Goal: Transaction & Acquisition: Book appointment/travel/reservation

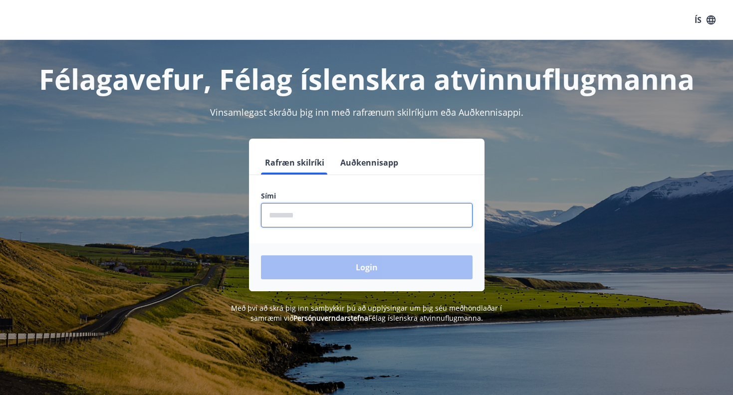
click at [321, 208] on input "phone" at bounding box center [366, 215] width 211 height 24
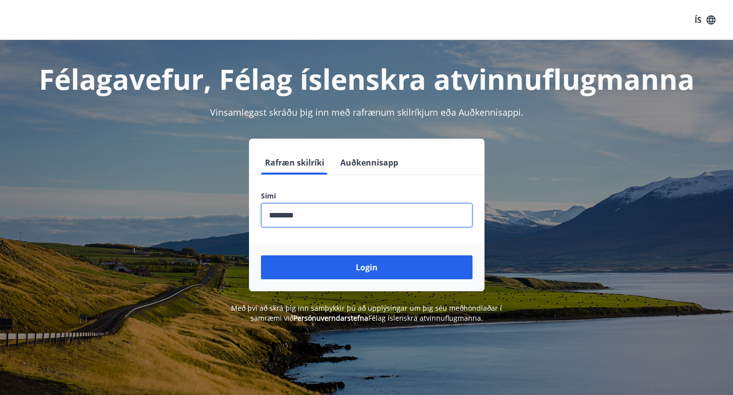
type input "********"
click at [366, 267] on button "Login" at bounding box center [366, 267] width 211 height 24
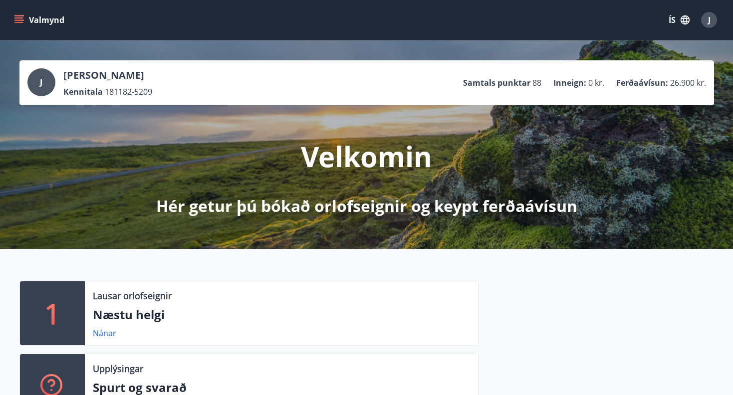
click at [39, 23] on button "Valmynd" at bounding box center [40, 20] width 56 height 18
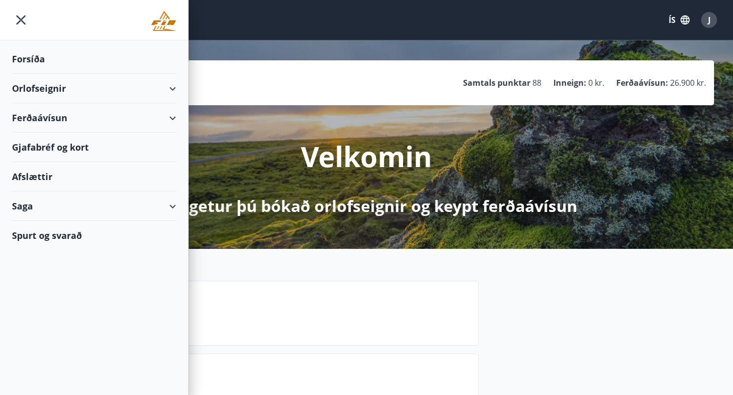
click at [171, 91] on div "Orlofseignir" at bounding box center [94, 88] width 164 height 29
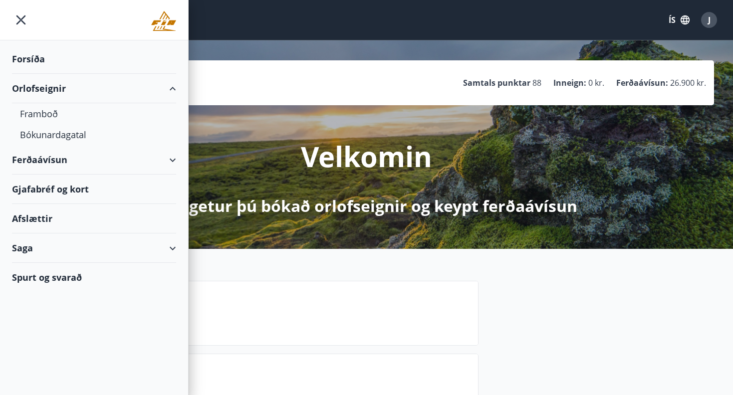
click at [53, 86] on div "Orlofseignir" at bounding box center [94, 88] width 164 height 29
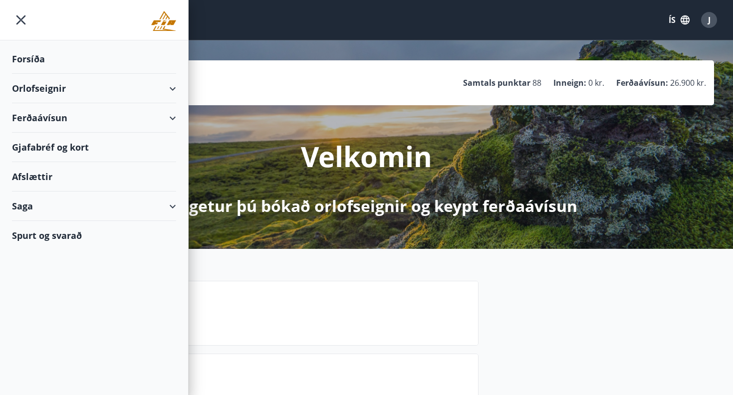
click at [47, 61] on div "Forsíða" at bounding box center [94, 58] width 164 height 29
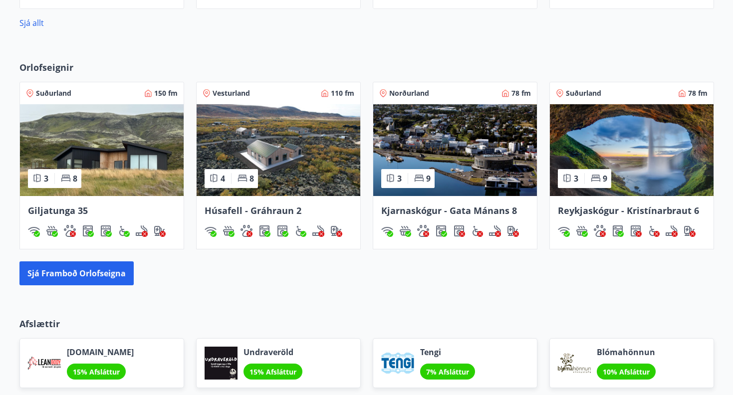
scroll to position [590, 0]
click at [400, 92] on span "Norðurland" at bounding box center [409, 93] width 40 height 10
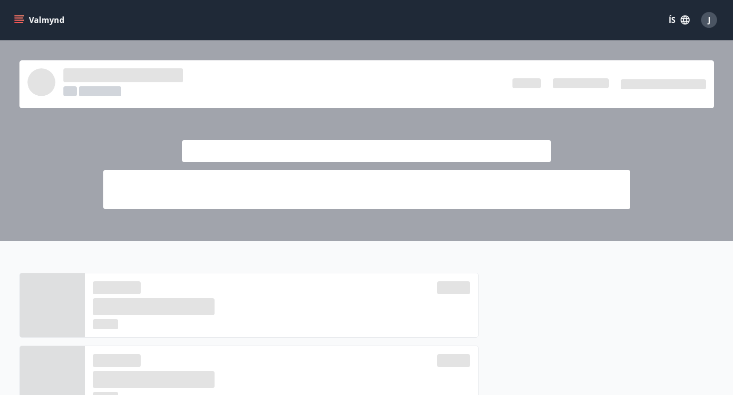
scroll to position [590, 0]
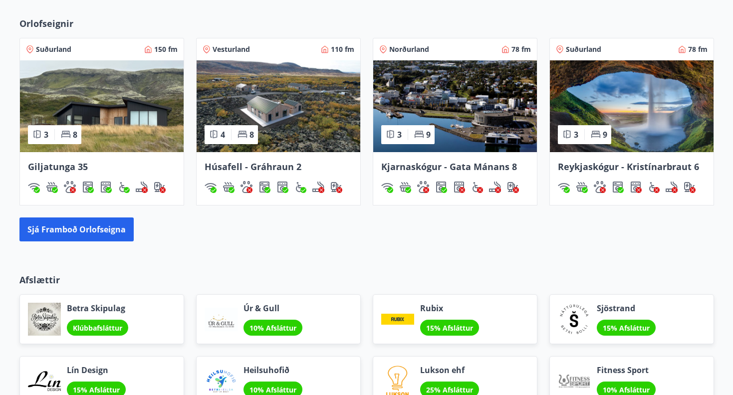
scroll to position [652, 0]
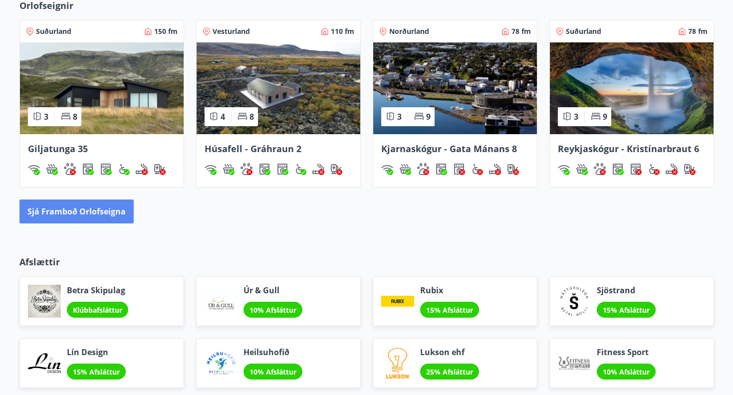
click at [84, 220] on button "Sjá framboð orlofseigna" at bounding box center [76, 211] width 114 height 24
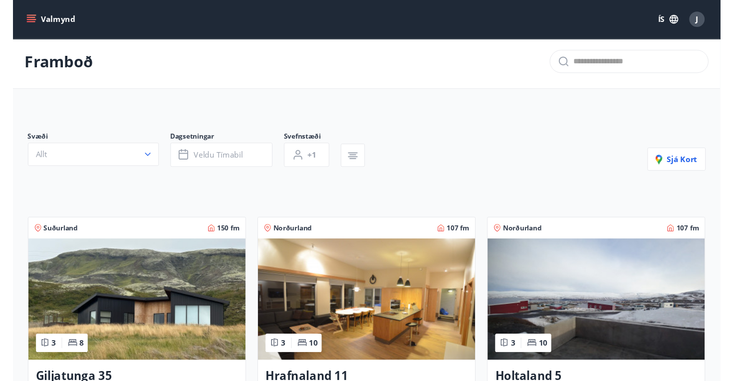
scroll to position [4, 0]
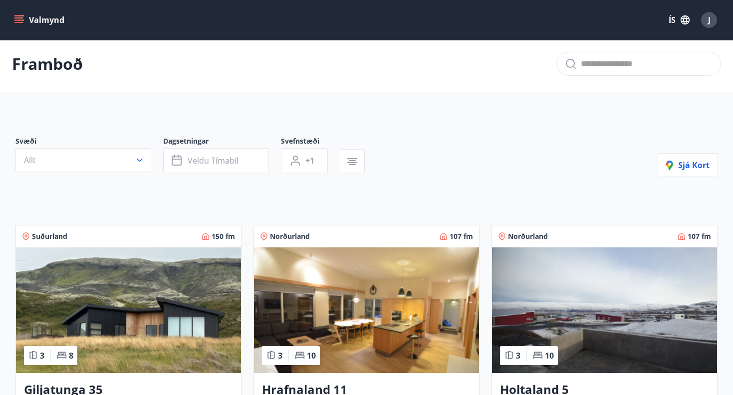
click at [42, 22] on button "Valmynd" at bounding box center [40, 20] width 56 height 18
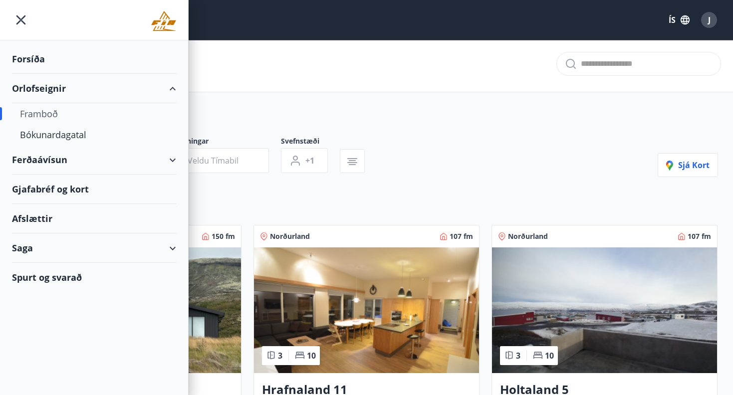
click at [39, 60] on div "Forsíða" at bounding box center [94, 58] width 164 height 29
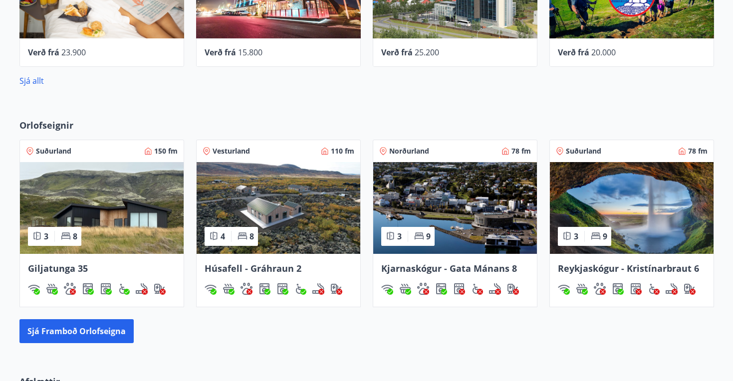
scroll to position [534, 0]
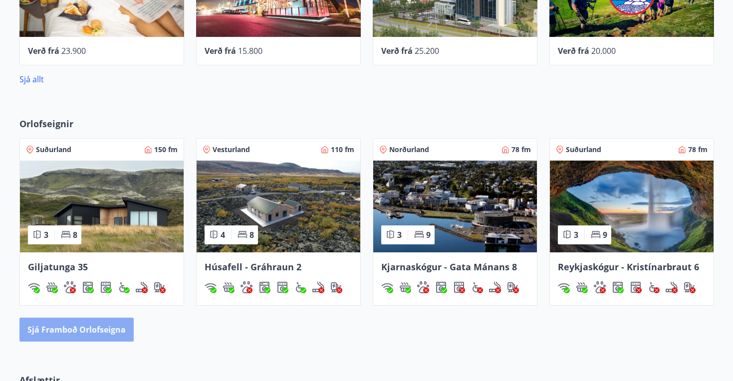
click at [99, 328] on button "Sjá framboð orlofseigna" at bounding box center [76, 330] width 114 height 24
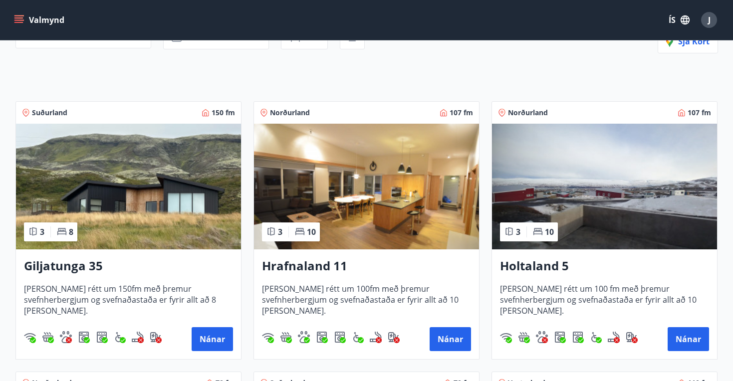
scroll to position [129, 0]
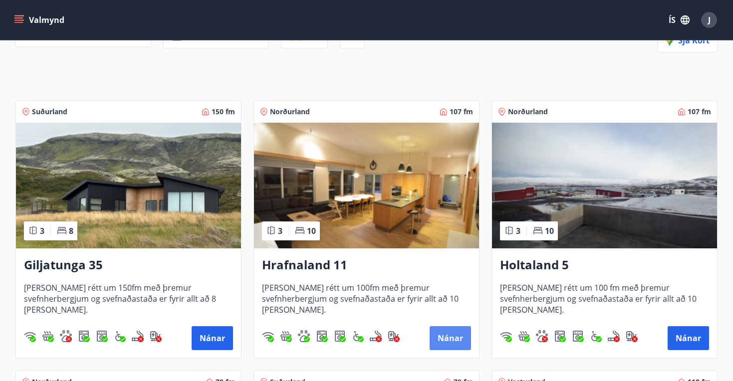
click at [448, 339] on button "Nánar" at bounding box center [449, 338] width 41 height 24
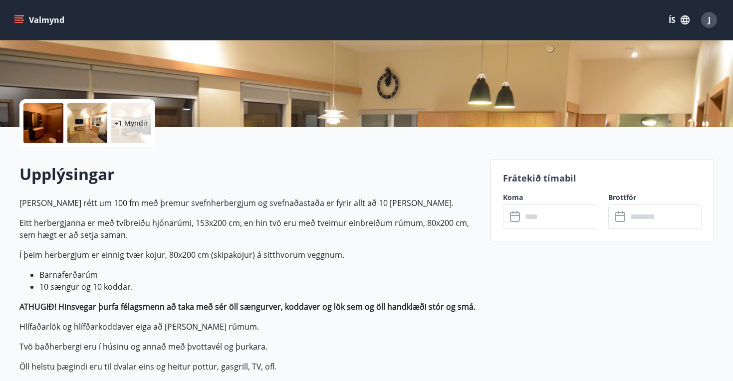
scroll to position [173, 0]
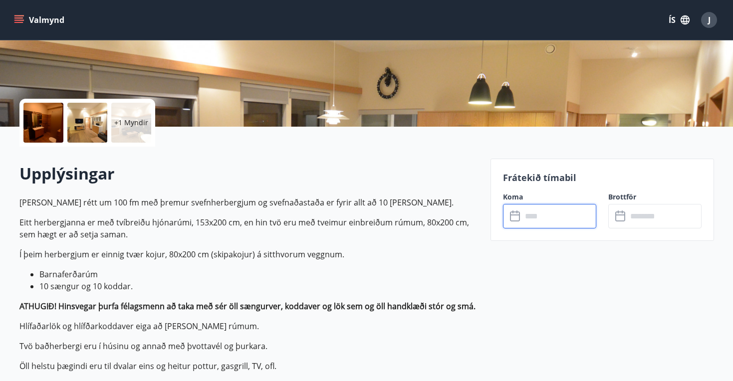
click at [552, 220] on input "text" at bounding box center [559, 216] width 74 height 24
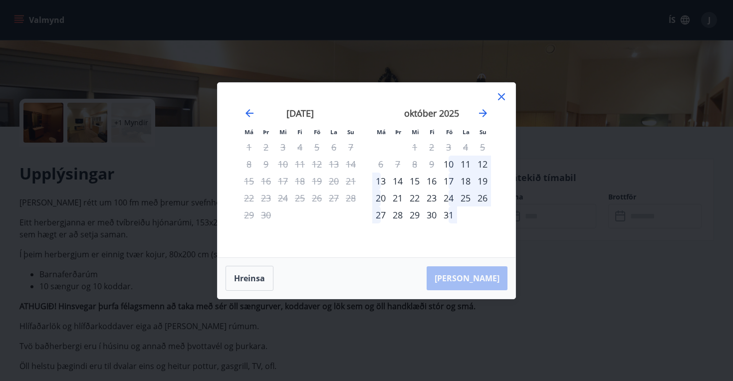
click at [449, 200] on div "24" at bounding box center [448, 197] width 17 height 17
click at [447, 218] on div "31" at bounding box center [448, 214] width 17 height 17
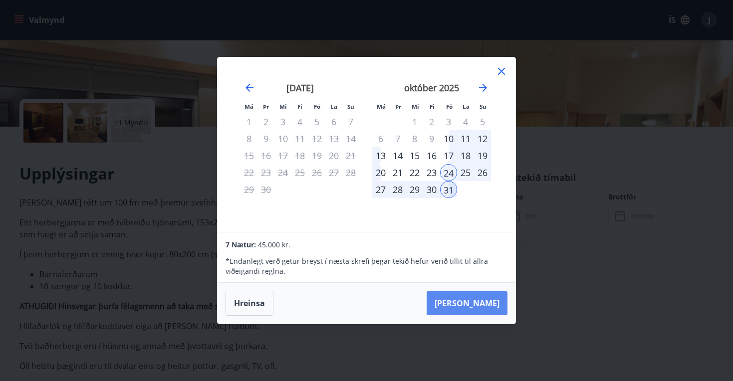
click at [478, 308] on button "Taka Frá" at bounding box center [466, 303] width 81 height 24
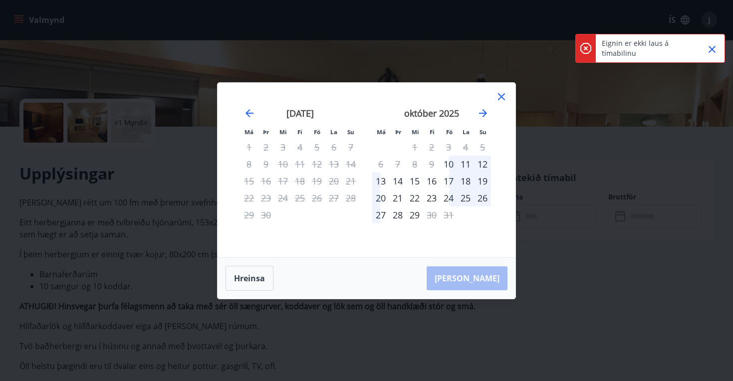
click at [451, 198] on div "24" at bounding box center [448, 197] width 17 height 17
click at [382, 214] on div "27" at bounding box center [380, 214] width 17 height 17
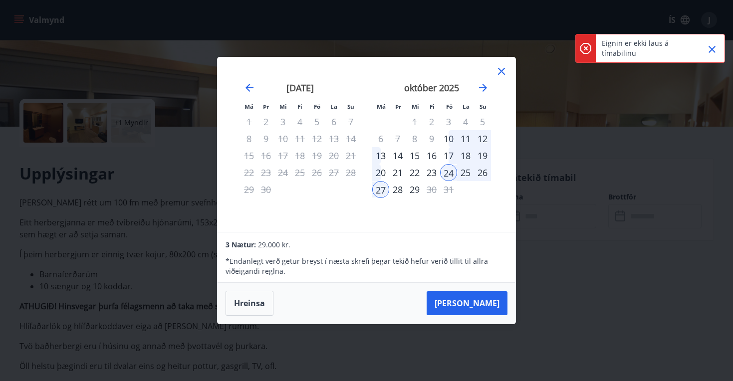
click at [399, 190] on div "28" at bounding box center [397, 189] width 17 height 17
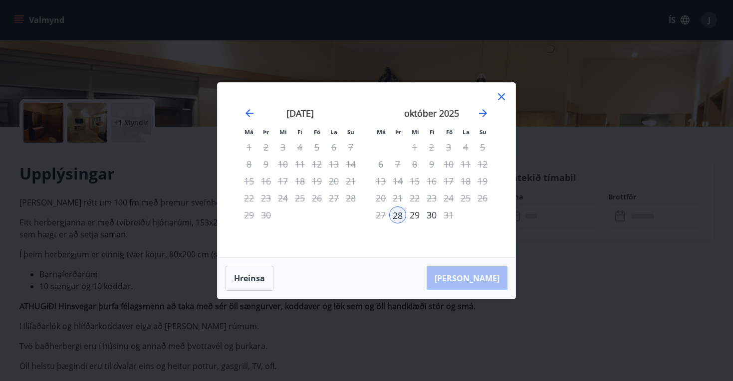
click at [478, 276] on div "Hreinsa Taka Frá" at bounding box center [366, 278] width 298 height 41
click at [571, 257] on div "Má Þr Mi Fi Fö La Su Má Þr Mi Fi Fö La Su ágúst 2025 1 2 3 4 5 6 7 8 9 10 11 12…" at bounding box center [366, 190] width 733 height 381
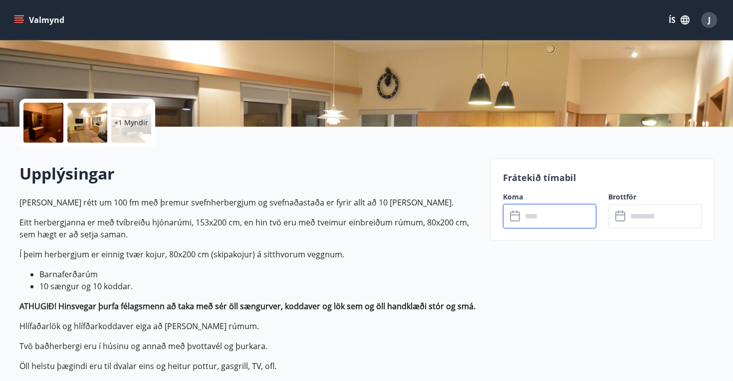
click at [534, 214] on input "text" at bounding box center [559, 216] width 74 height 24
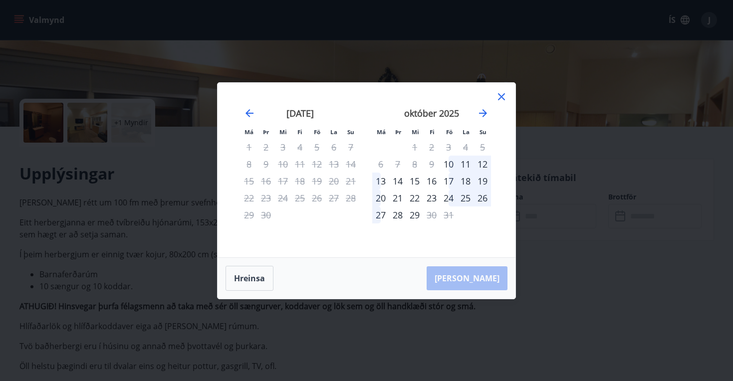
click at [450, 198] on div "24" at bounding box center [448, 197] width 17 height 17
click at [378, 214] on div "27" at bounding box center [380, 214] width 17 height 17
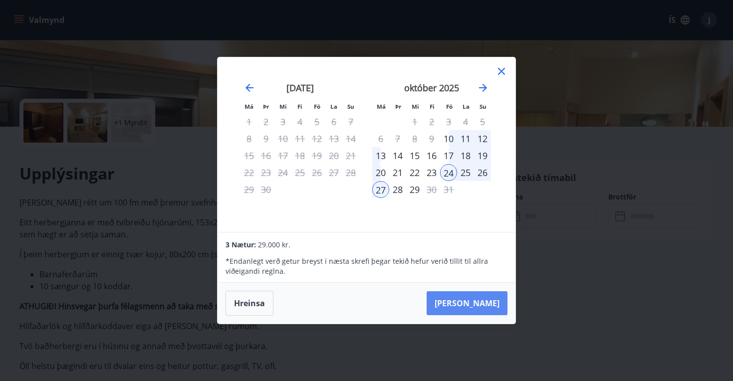
click at [478, 305] on button "Taka Frá" at bounding box center [466, 303] width 81 height 24
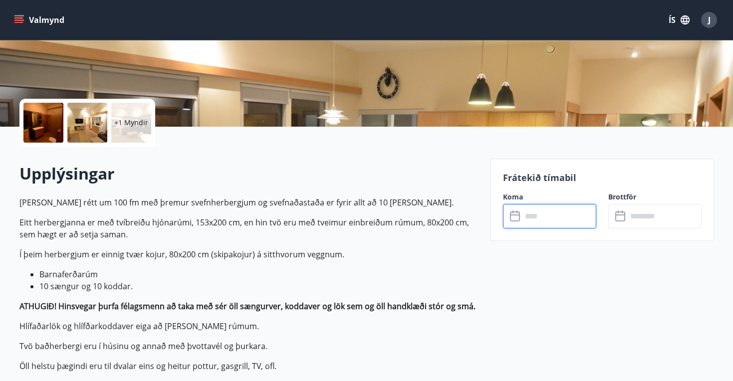
type input "******"
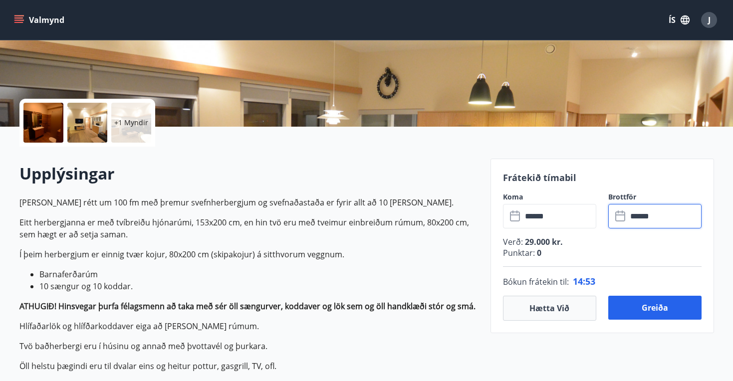
click at [647, 219] on input "******" at bounding box center [664, 216] width 74 height 24
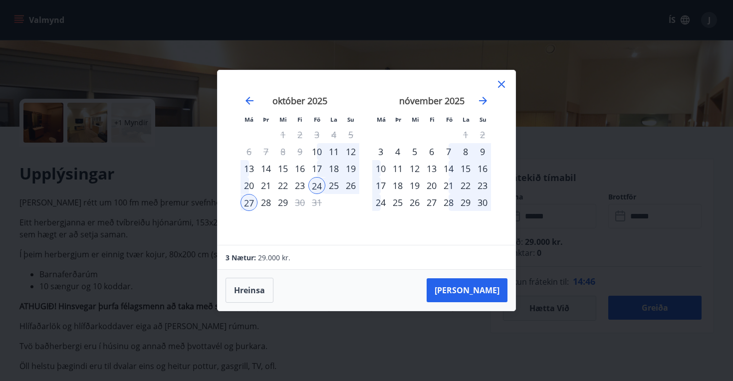
click at [318, 188] on div "24" at bounding box center [316, 185] width 17 height 17
click at [268, 205] on div "28" at bounding box center [265, 202] width 17 height 17
click at [485, 290] on button "Taka Frá" at bounding box center [466, 290] width 81 height 24
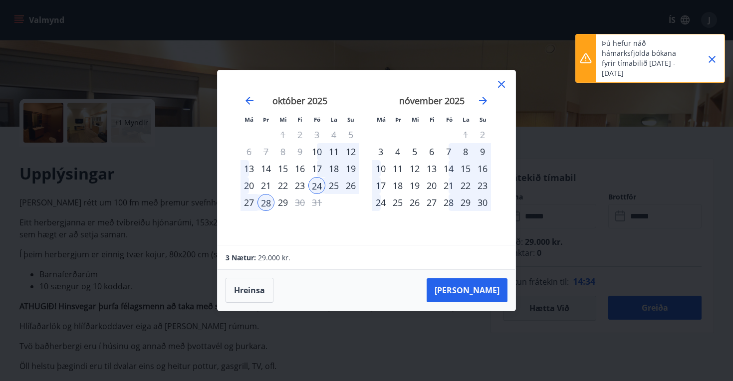
click at [502, 82] on icon at bounding box center [501, 84] width 12 height 12
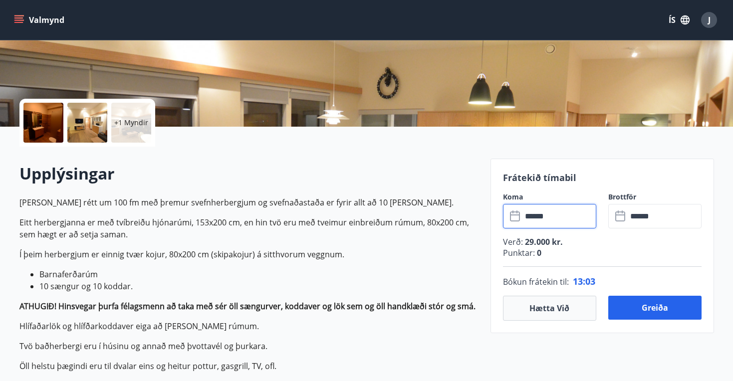
click at [550, 217] on input "******" at bounding box center [559, 216] width 74 height 24
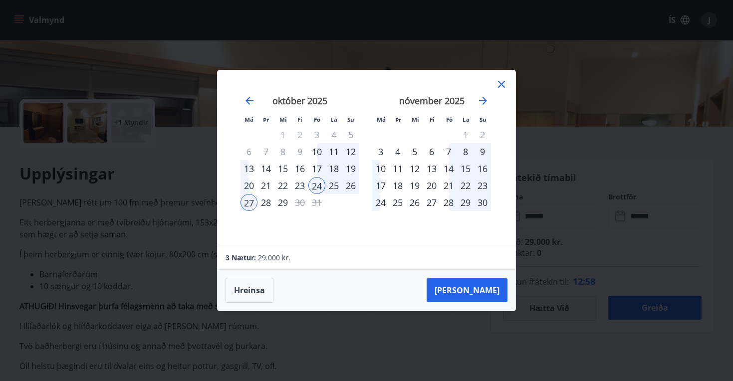
click at [299, 185] on div "23" at bounding box center [299, 185] width 17 height 17
click at [471, 291] on button "Taka Frá" at bounding box center [466, 290] width 81 height 24
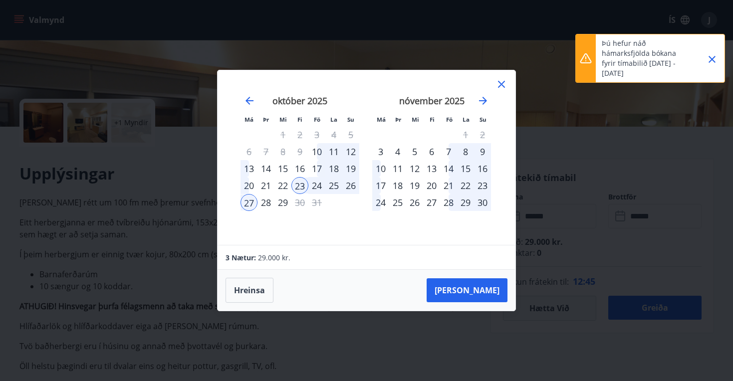
click at [709, 61] on icon "Close" at bounding box center [711, 59] width 7 height 7
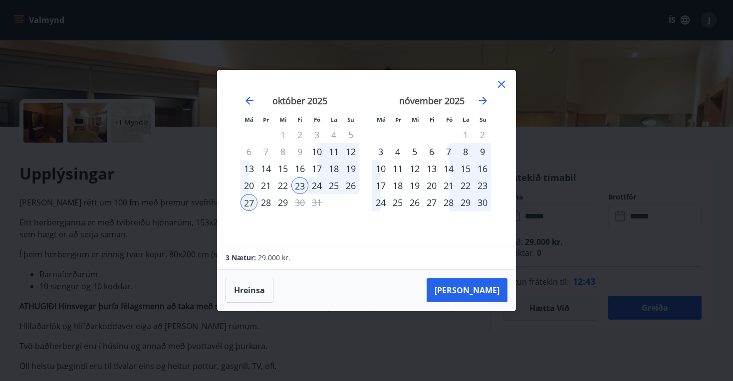
click at [502, 83] on icon at bounding box center [501, 84] width 12 height 12
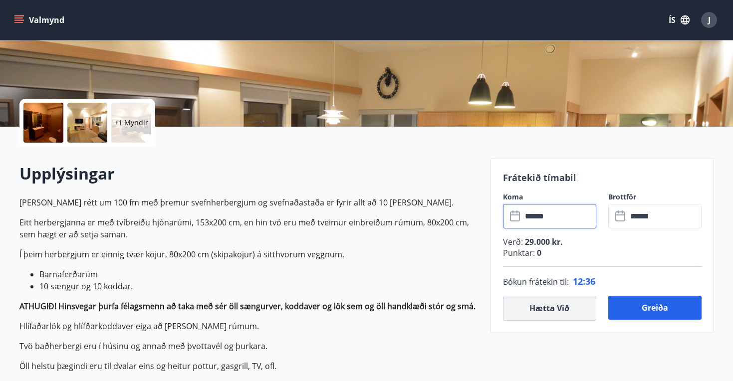
click at [554, 311] on button "Hætta við" at bounding box center [549, 308] width 93 height 25
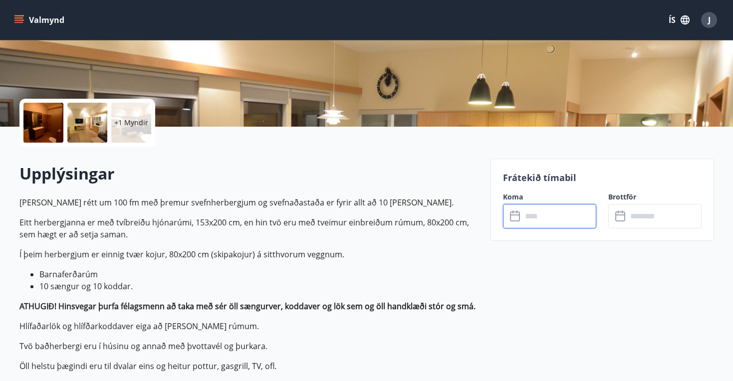
click at [546, 209] on input "text" at bounding box center [559, 216] width 74 height 24
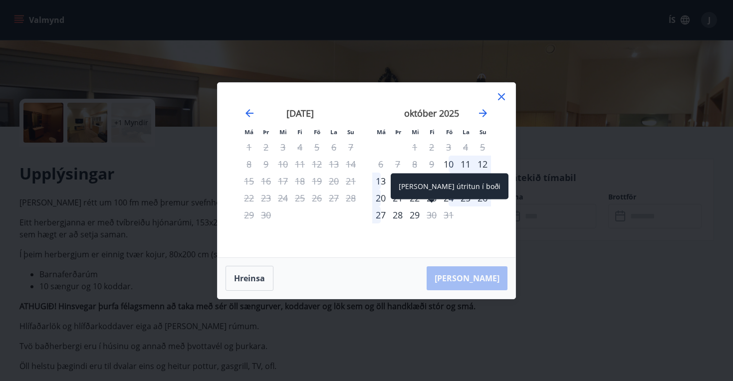
click at [431, 198] on div "Aðeins útritun í boði" at bounding box center [449, 187] width 118 height 26
click at [431, 199] on span at bounding box center [431, 201] width 7 height 5
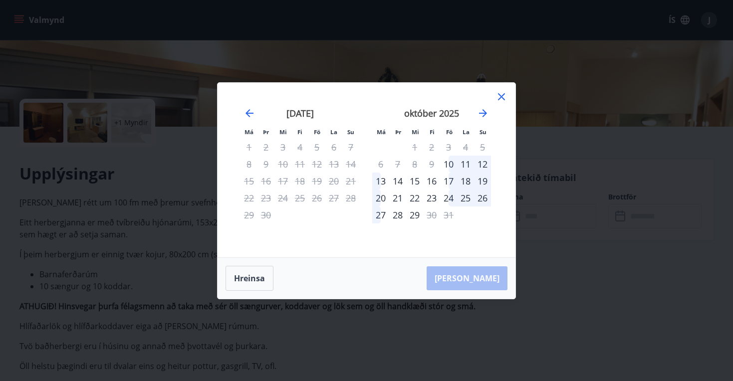
click at [393, 216] on div "28" at bounding box center [397, 214] width 17 height 17
click at [447, 198] on div "24" at bounding box center [448, 197] width 17 height 17
click at [502, 98] on icon at bounding box center [501, 97] width 12 height 12
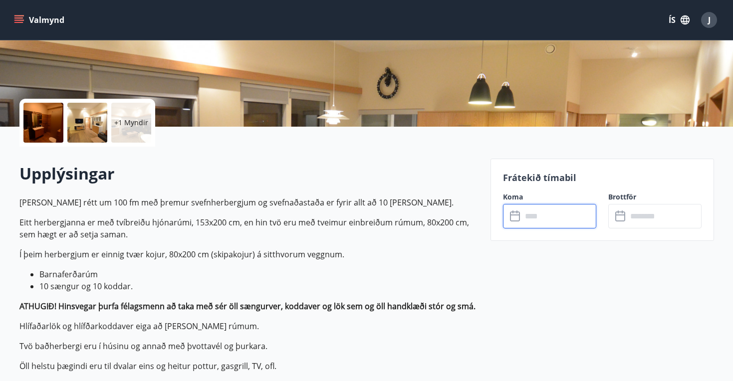
click at [543, 216] on input "text" at bounding box center [559, 216] width 74 height 24
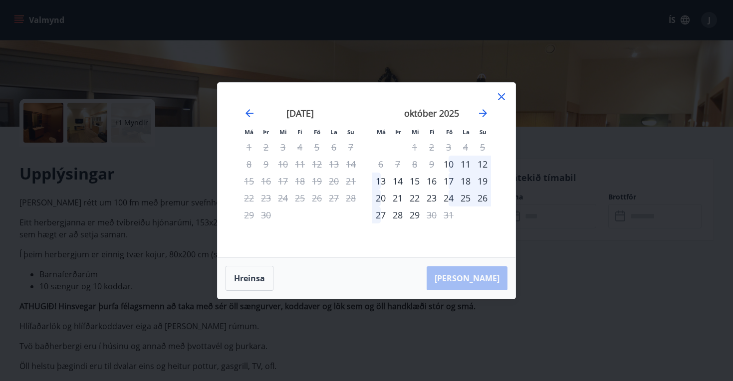
click at [435, 197] on div "23" at bounding box center [431, 197] width 17 height 17
click at [383, 216] on div "27" at bounding box center [380, 214] width 17 height 17
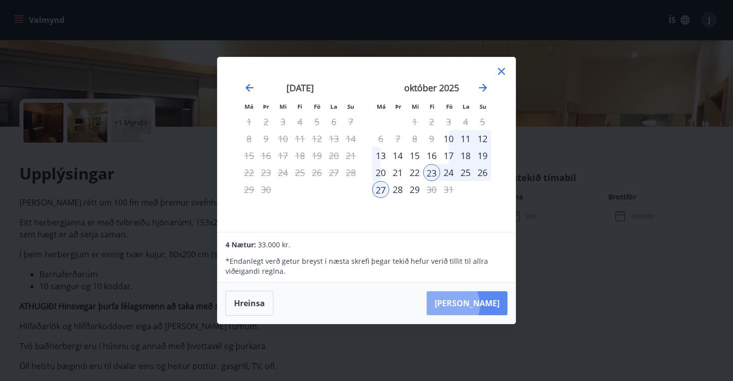
click at [480, 305] on button "Taka Frá" at bounding box center [466, 303] width 81 height 24
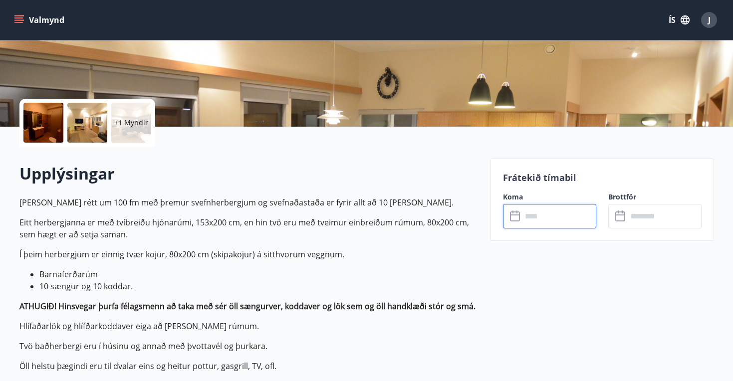
type input "******"
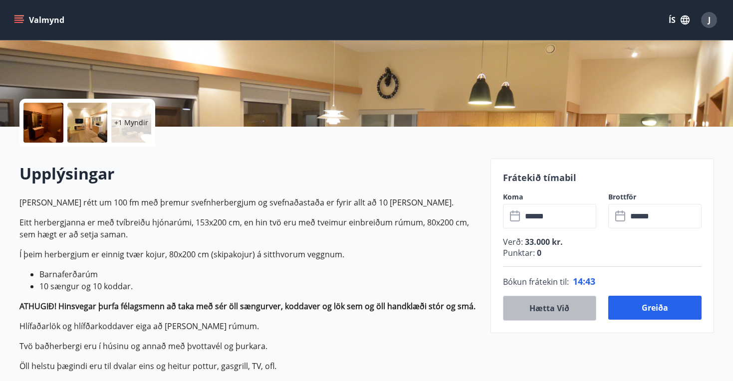
click at [565, 311] on button "Hætta við" at bounding box center [549, 308] width 93 height 25
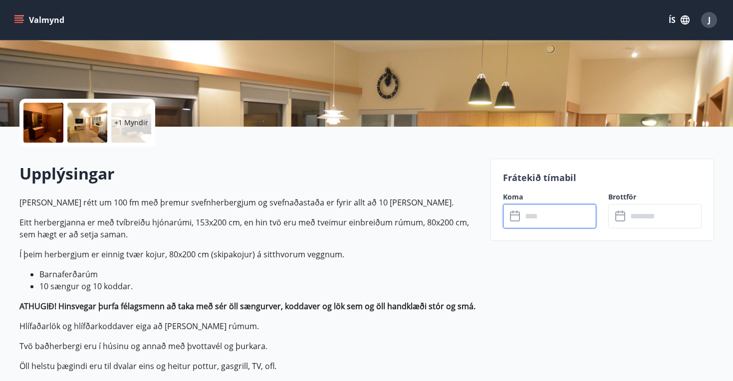
click at [547, 216] on input "text" at bounding box center [559, 216] width 74 height 24
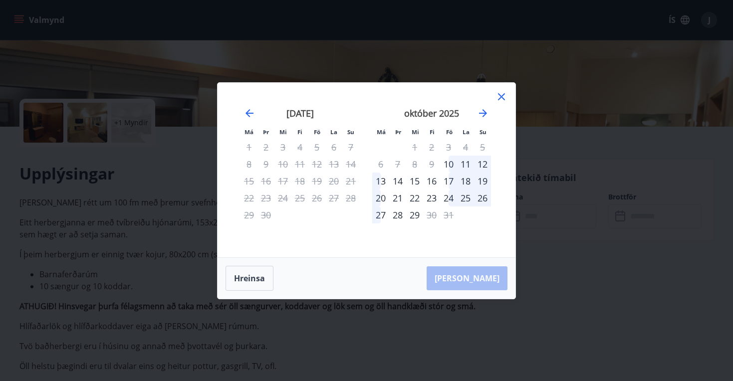
click at [416, 197] on div "22" at bounding box center [414, 197] width 17 height 17
click at [383, 218] on div "27" at bounding box center [380, 214] width 17 height 17
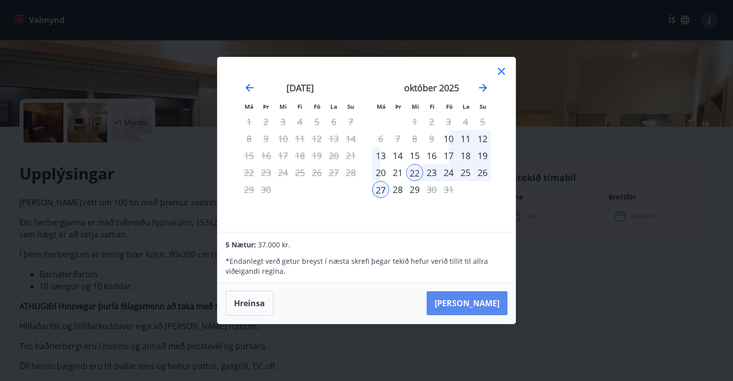
click at [478, 302] on button "Taka Frá" at bounding box center [466, 303] width 81 height 24
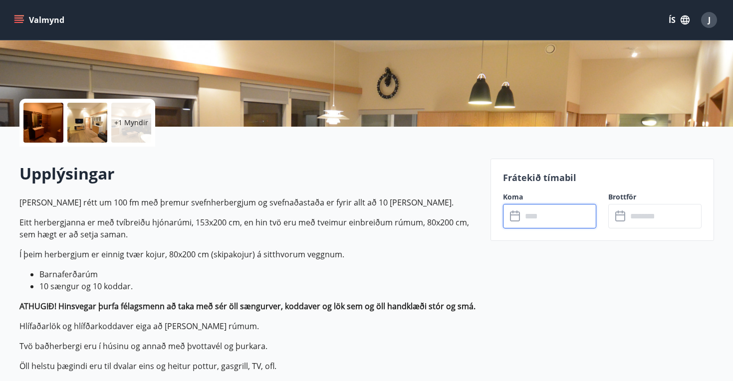
type input "******"
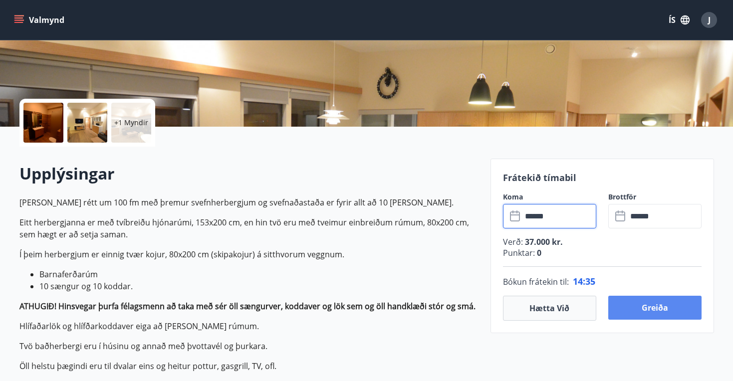
click at [657, 306] on button "Greiða" at bounding box center [654, 308] width 93 height 24
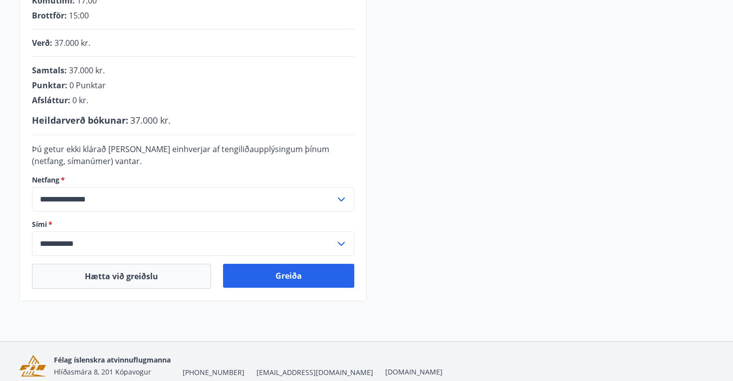
scroll to position [236, 0]
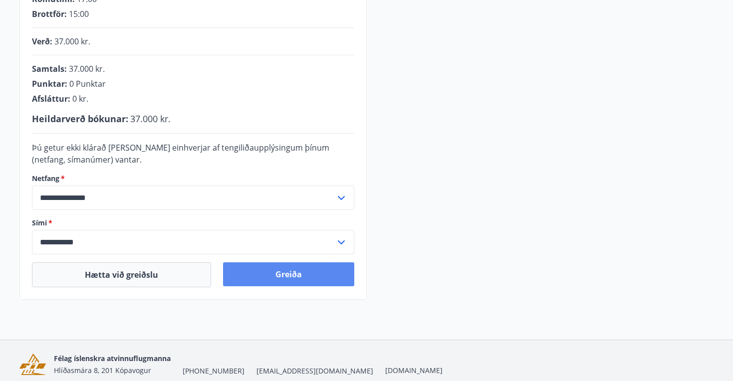
click at [289, 273] on button "Greiða" at bounding box center [288, 274] width 131 height 24
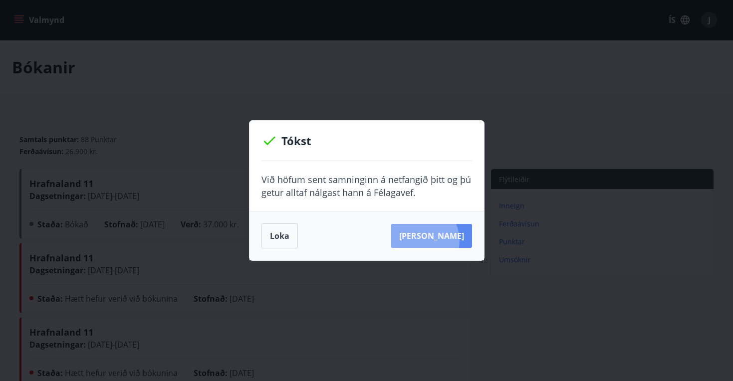
click at [435, 240] on button "Sjá samning" at bounding box center [431, 236] width 81 height 24
click at [283, 237] on button "Loka" at bounding box center [279, 235] width 36 height 25
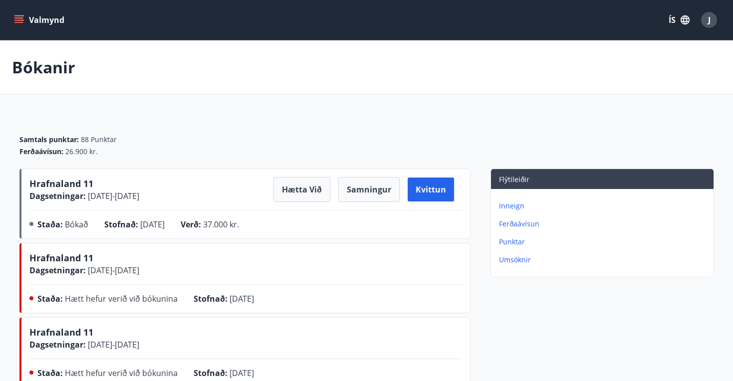
click at [47, 18] on button "Valmynd" at bounding box center [40, 20] width 56 height 18
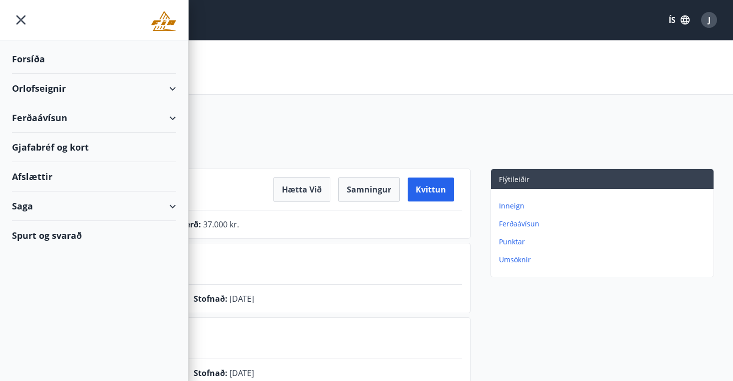
click at [54, 90] on div "Orlofseignir" at bounding box center [94, 88] width 164 height 29
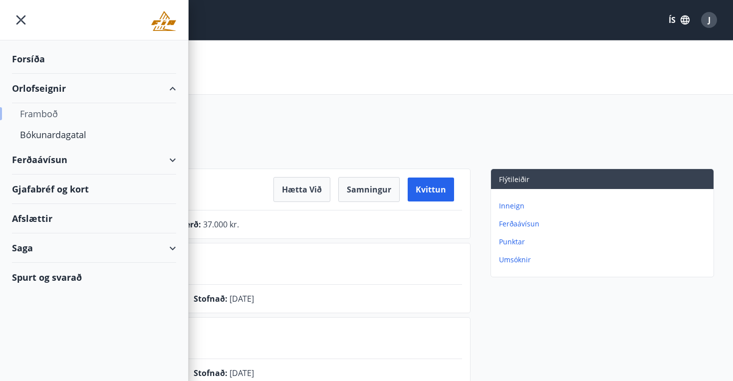
click at [48, 115] on div "Framboð" at bounding box center [94, 113] width 148 height 21
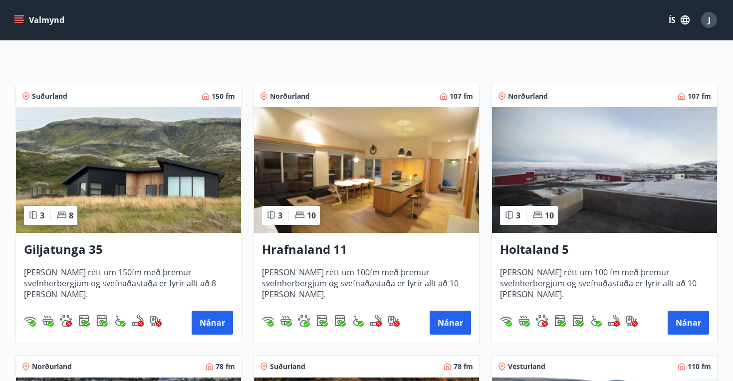
scroll to position [145, 0]
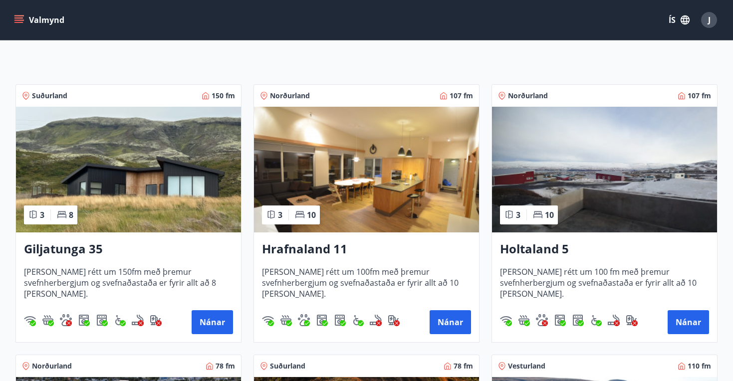
click at [146, 214] on img at bounding box center [128, 170] width 225 height 126
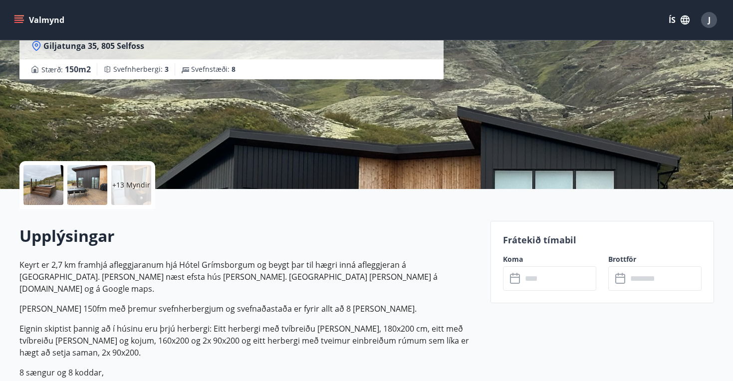
scroll to position [94, 0]
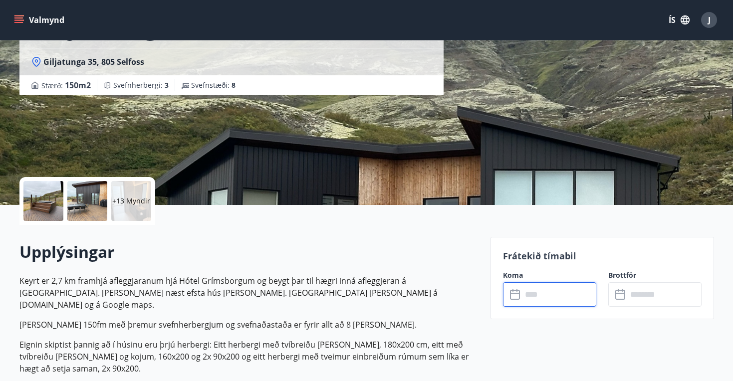
click at [542, 300] on input "text" at bounding box center [559, 294] width 74 height 24
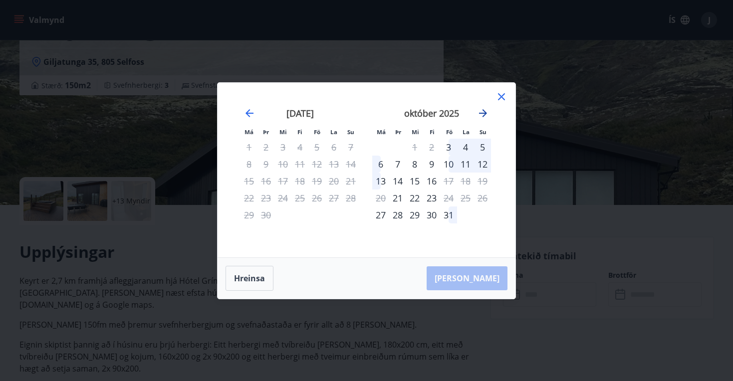
click at [482, 114] on icon "Move forward to switch to the next month." at bounding box center [483, 113] width 12 height 12
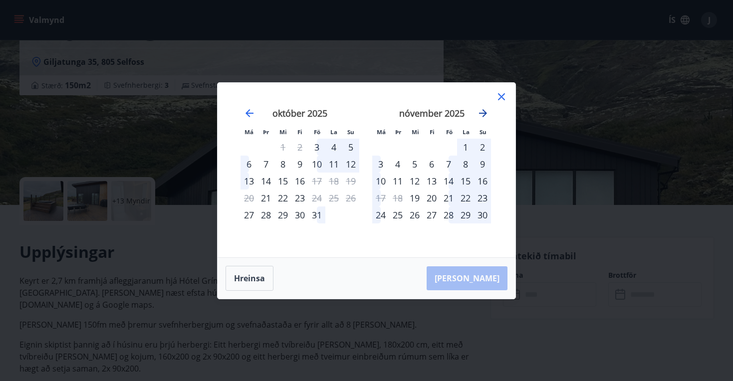
click at [482, 114] on icon "Move forward to switch to the next month." at bounding box center [483, 113] width 12 height 12
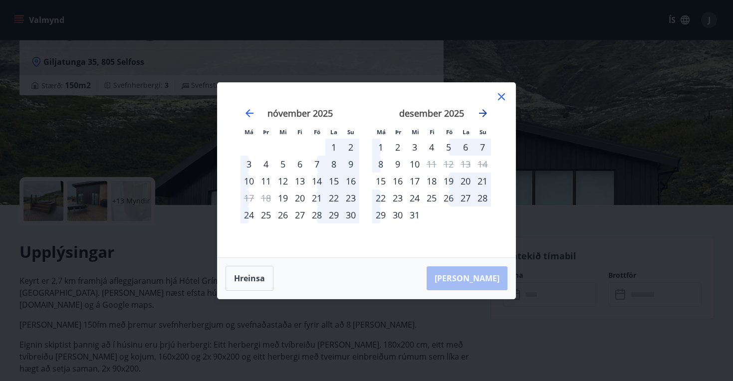
click at [482, 114] on icon "Move forward to switch to the next month." at bounding box center [483, 113] width 12 height 12
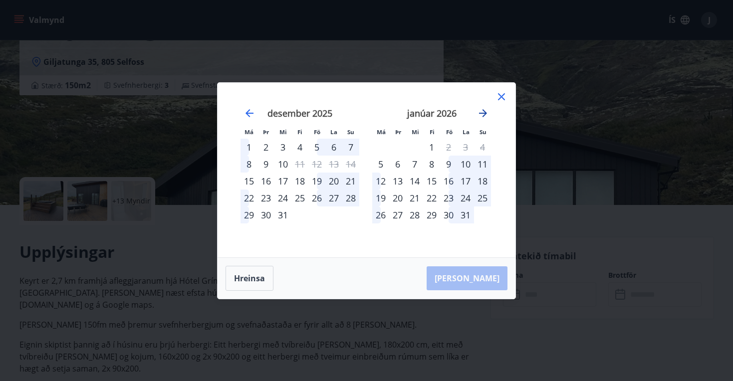
click at [482, 114] on icon "Move forward to switch to the next month." at bounding box center [483, 113] width 12 height 12
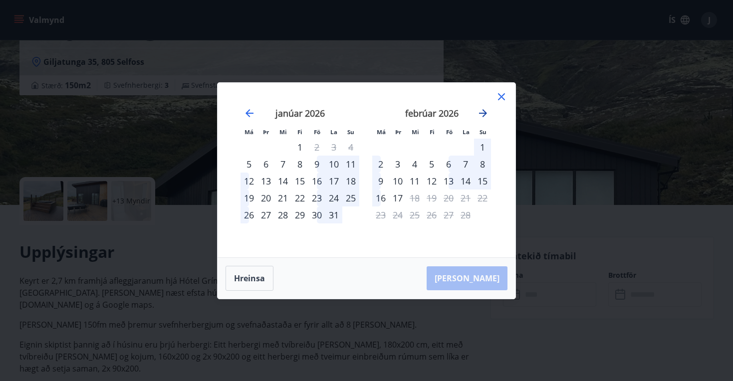
click at [482, 115] on icon "Move forward to switch to the next month." at bounding box center [483, 113] width 12 height 12
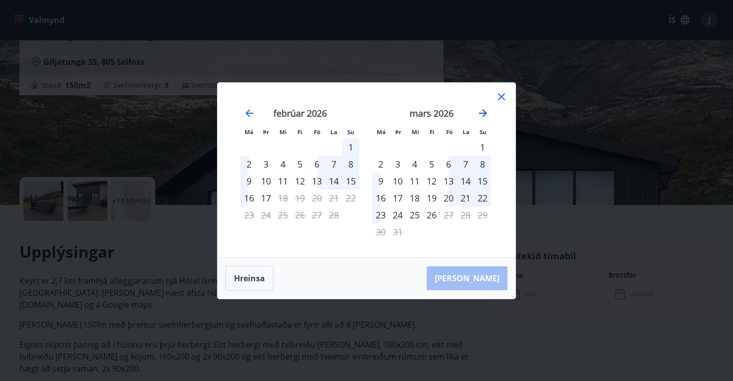
click at [482, 115] on icon "Move forward to switch to the next month." at bounding box center [483, 113] width 12 height 12
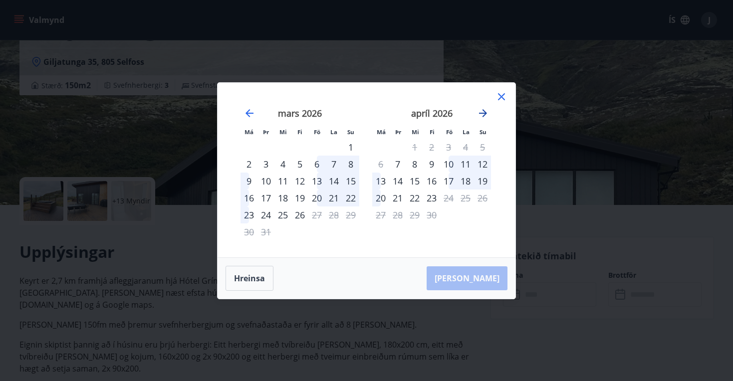
click at [482, 115] on icon "Move forward to switch to the next month." at bounding box center [483, 113] width 12 height 12
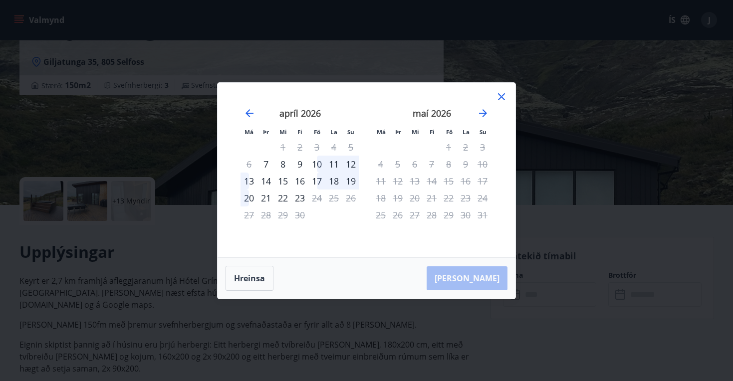
click at [317, 182] on div "17" at bounding box center [316, 181] width 17 height 17
click at [352, 180] on div "19" at bounding box center [350, 181] width 17 height 17
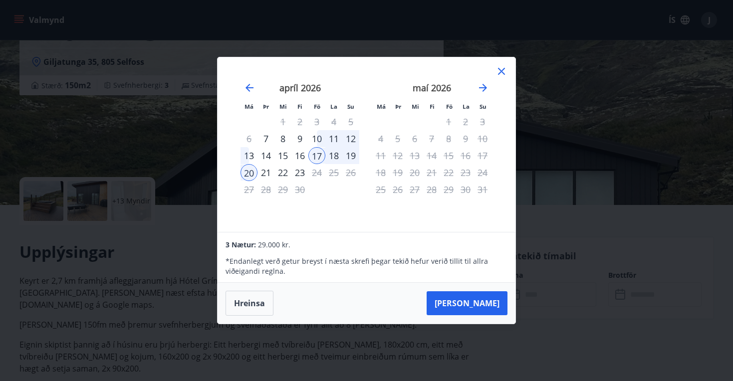
click at [500, 72] on icon at bounding box center [501, 71] width 7 height 7
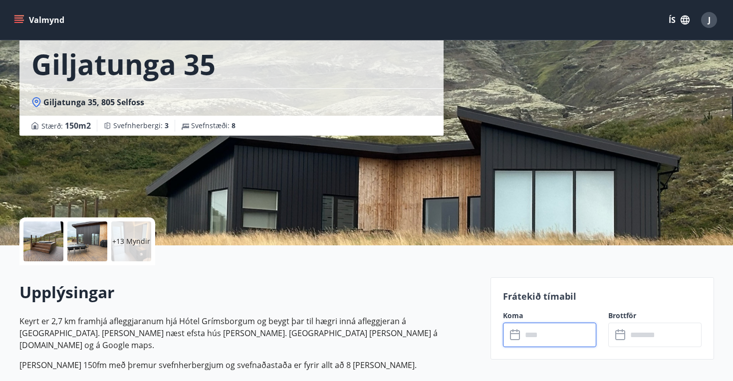
scroll to position [34, 0]
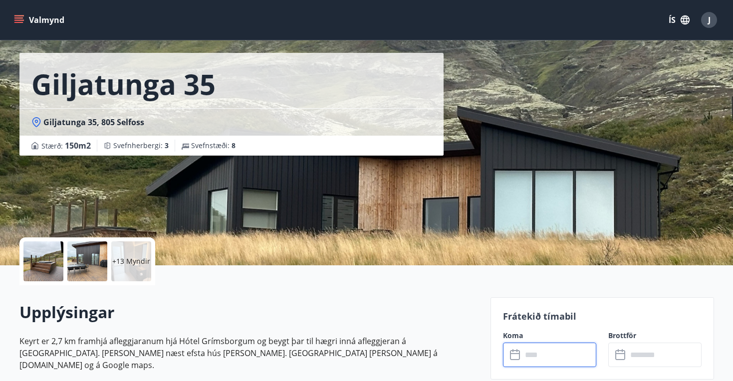
click at [130, 263] on p "+13 Myndir" at bounding box center [131, 261] width 38 height 10
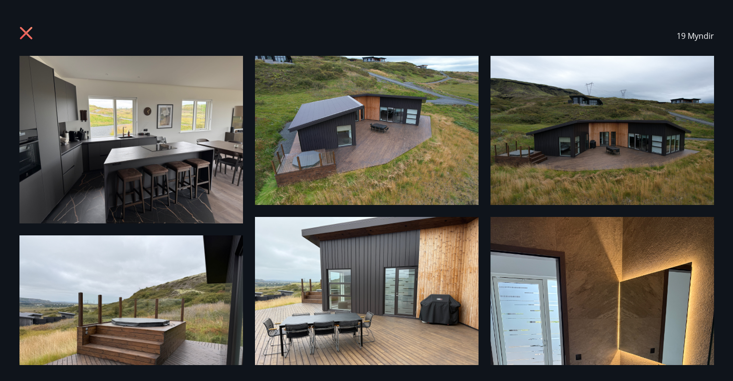
scroll to position [0, 0]
click at [28, 34] on icon at bounding box center [25, 33] width 12 height 12
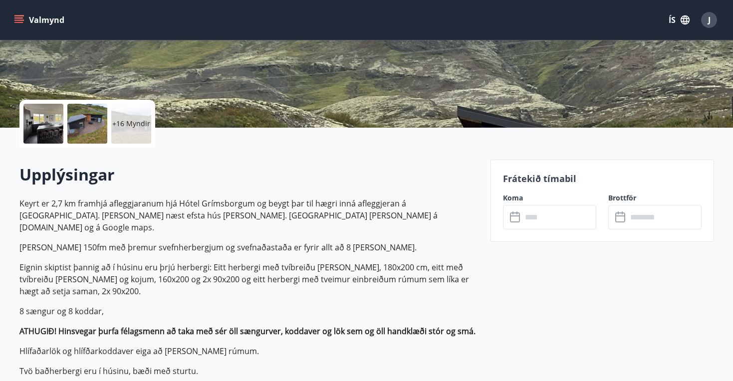
scroll to position [183, 0]
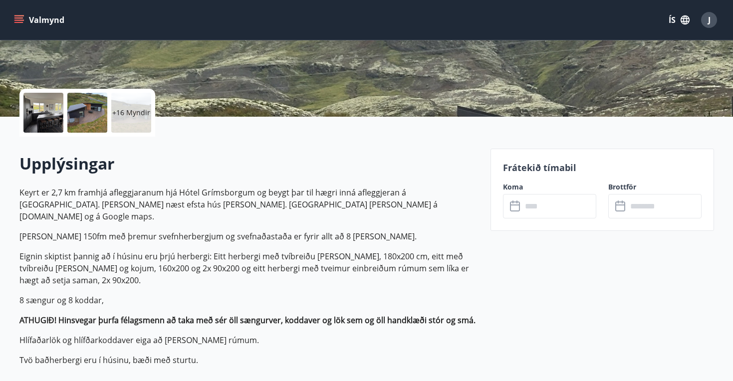
click at [546, 207] on input "text" at bounding box center [559, 206] width 74 height 24
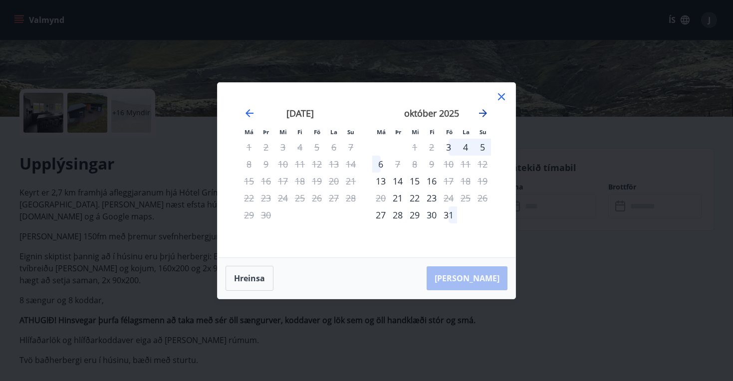
click at [484, 112] on icon "Move forward to switch to the next month." at bounding box center [483, 113] width 12 height 12
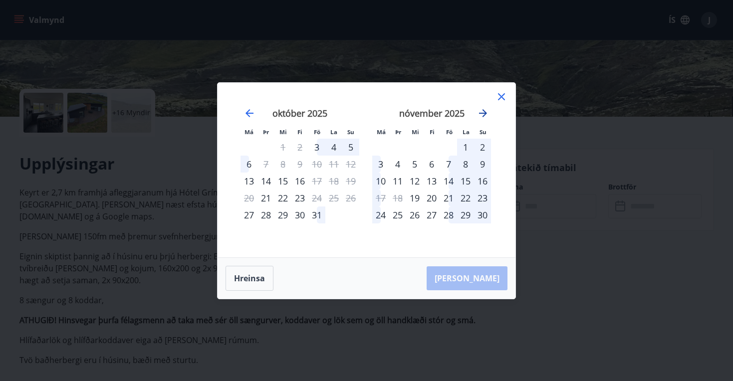
click at [484, 112] on icon "Move forward to switch to the next month." at bounding box center [483, 113] width 12 height 12
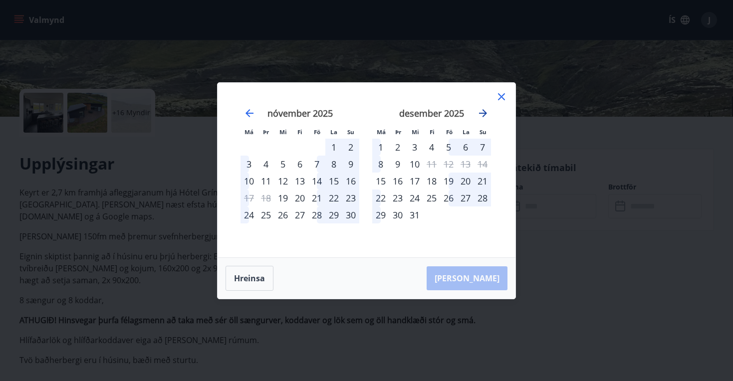
click at [484, 112] on icon "Move forward to switch to the next month." at bounding box center [483, 113] width 12 height 12
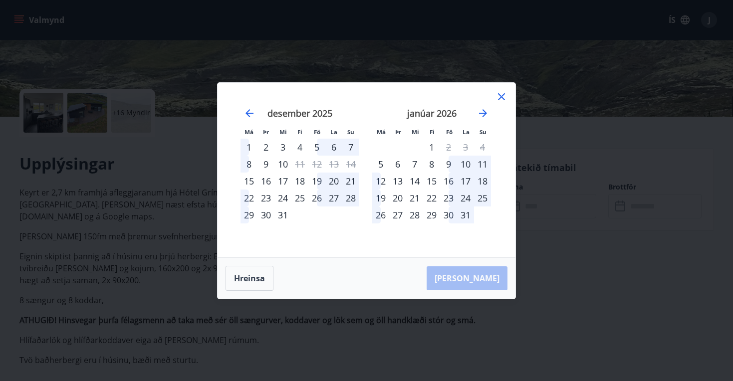
click at [450, 200] on div "23" at bounding box center [448, 197] width 17 height 17
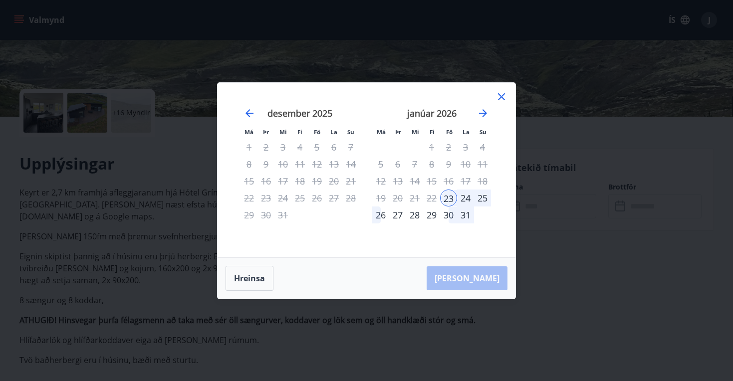
click at [382, 216] on div "26" at bounding box center [380, 214] width 17 height 17
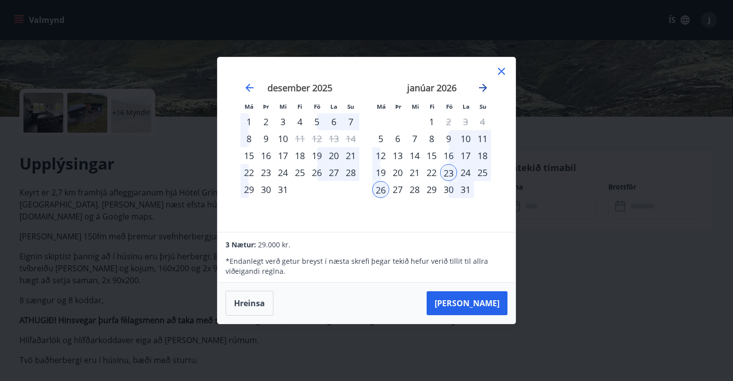
click at [484, 88] on icon "Move forward to switch to the next month." at bounding box center [483, 88] width 8 height 8
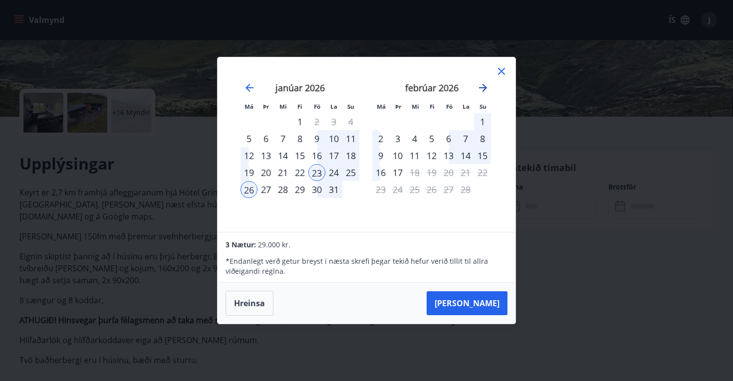
click at [484, 88] on icon "Move forward to switch to the next month." at bounding box center [483, 88] width 8 height 8
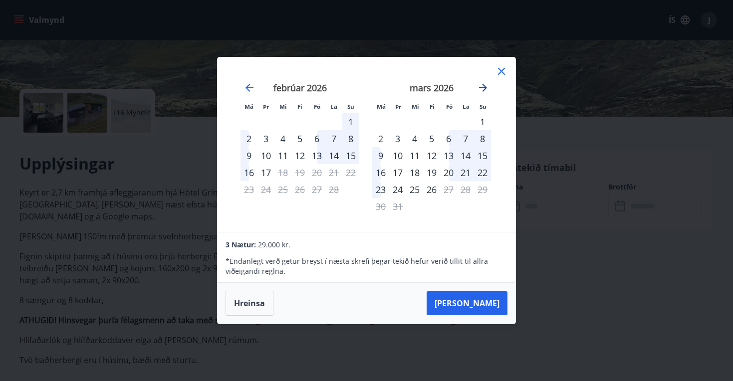
click at [484, 88] on icon "Move forward to switch to the next month." at bounding box center [483, 88] width 8 height 8
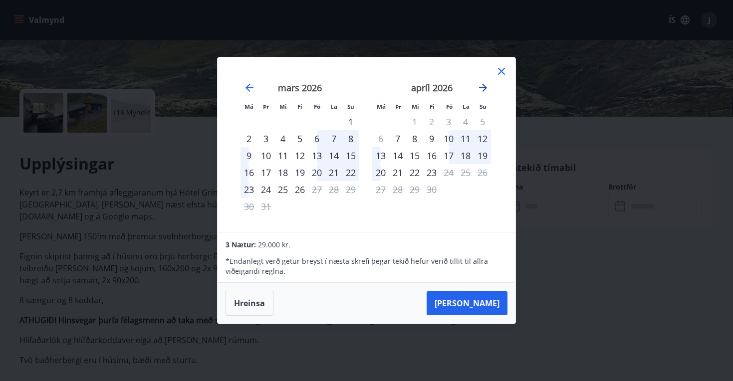
click at [484, 88] on icon "Move forward to switch to the next month." at bounding box center [483, 88] width 8 height 8
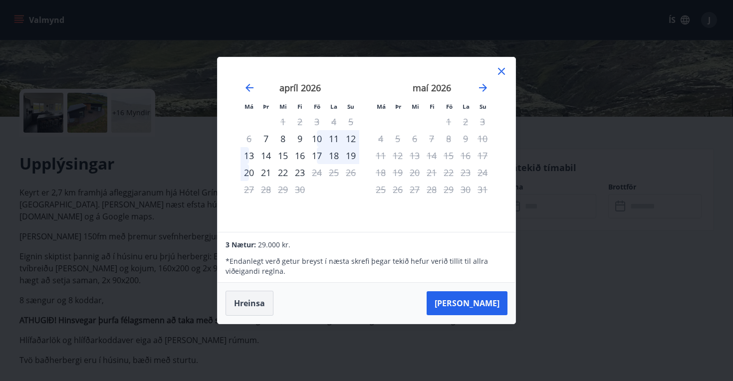
click at [252, 308] on button "Hreinsa" at bounding box center [249, 303] width 48 height 25
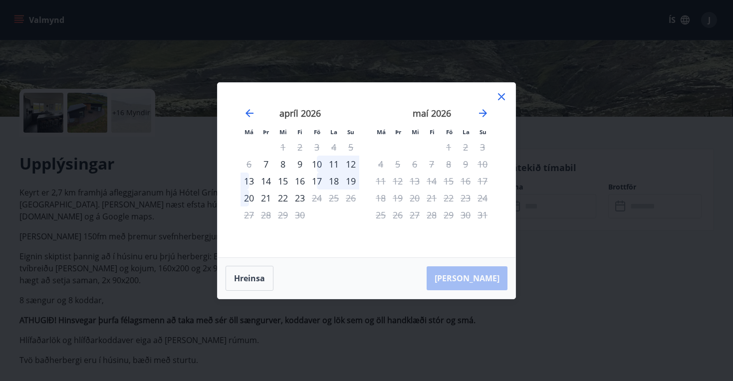
click at [313, 180] on div "17" at bounding box center [316, 181] width 17 height 17
click at [249, 200] on div "20" at bounding box center [248, 197] width 17 height 17
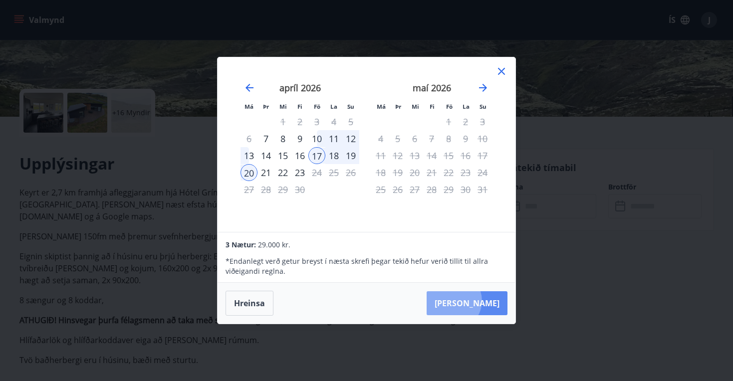
click at [483, 301] on button "Taka Frá" at bounding box center [466, 303] width 81 height 24
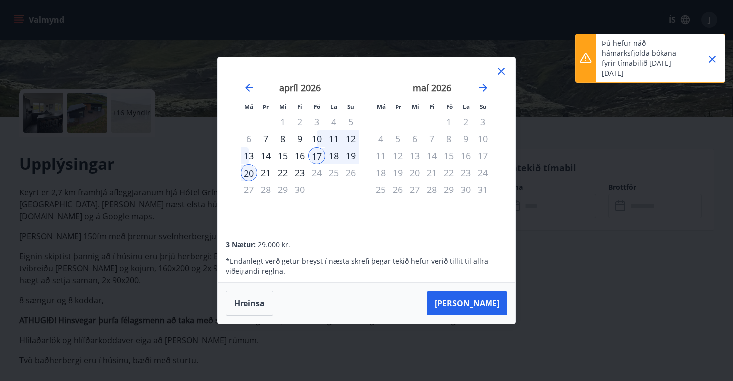
click at [497, 69] on icon at bounding box center [501, 71] width 12 height 12
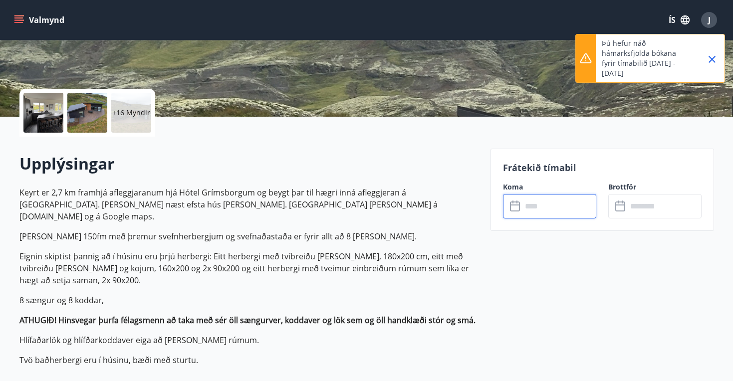
click at [712, 60] on icon "Close" at bounding box center [712, 59] width 12 height 12
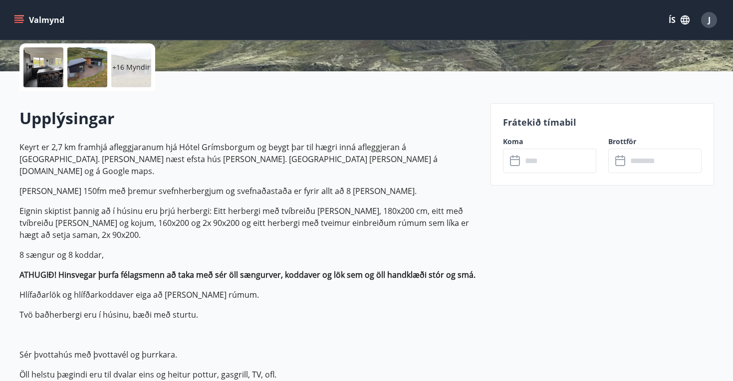
scroll to position [227, 0]
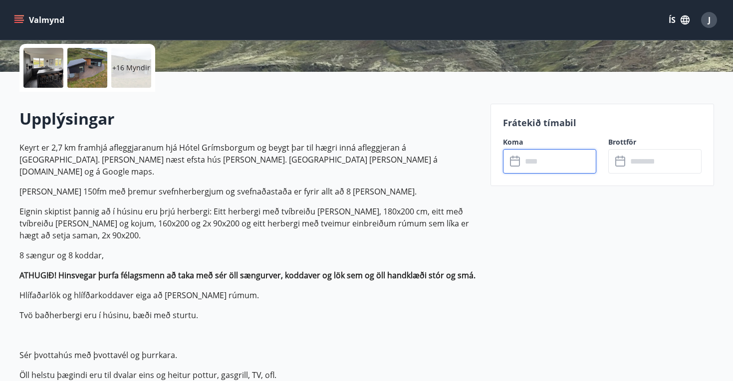
click at [536, 166] on input "text" at bounding box center [559, 161] width 74 height 24
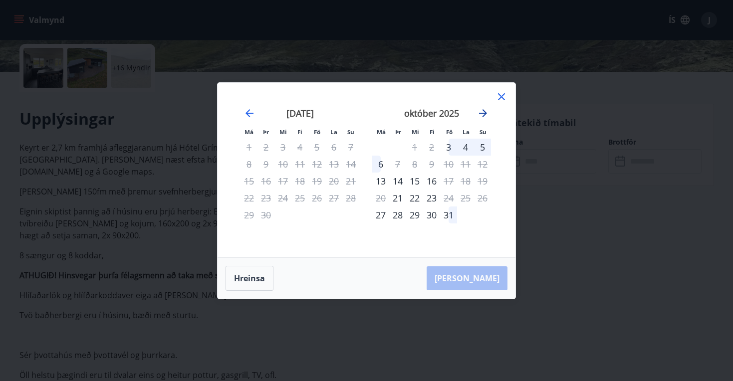
click at [483, 111] on icon "Move forward to switch to the next month." at bounding box center [483, 113] width 12 height 12
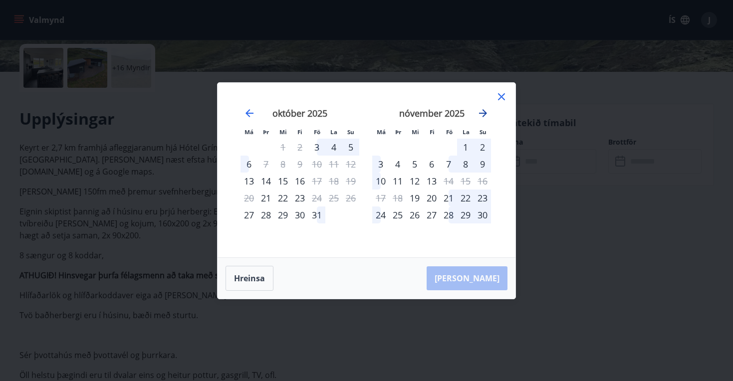
click at [483, 111] on icon "Move forward to switch to the next month." at bounding box center [483, 113] width 12 height 12
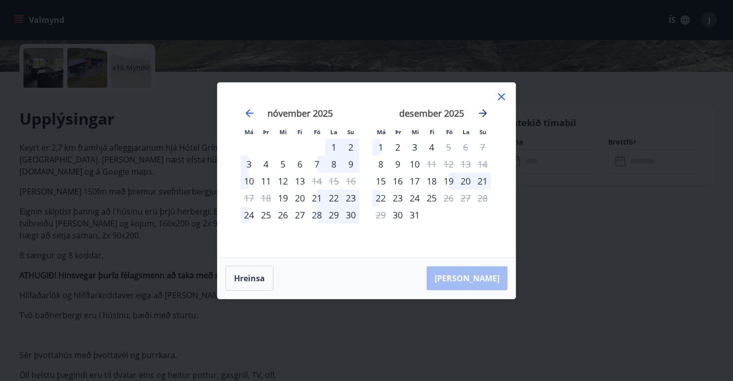
click at [483, 111] on icon "Move forward to switch to the next month." at bounding box center [483, 113] width 12 height 12
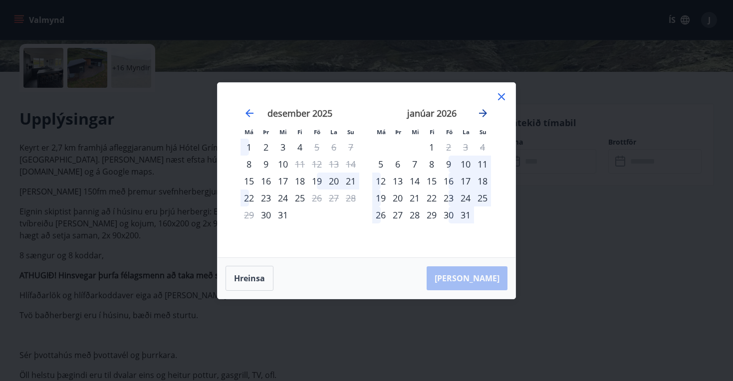
click at [483, 111] on icon "Move forward to switch to the next month." at bounding box center [483, 113] width 12 height 12
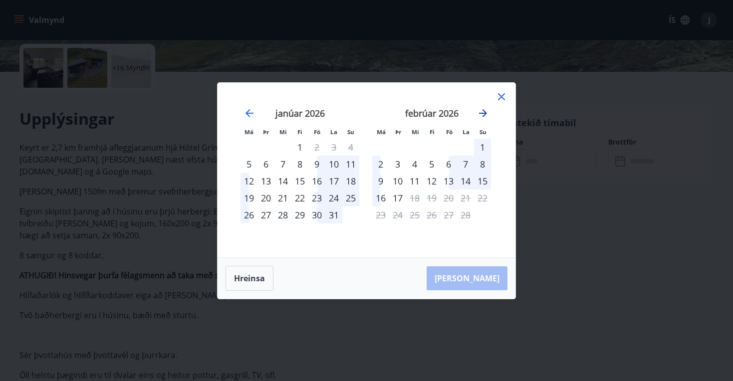
click at [483, 111] on icon "Move forward to switch to the next month." at bounding box center [483, 113] width 12 height 12
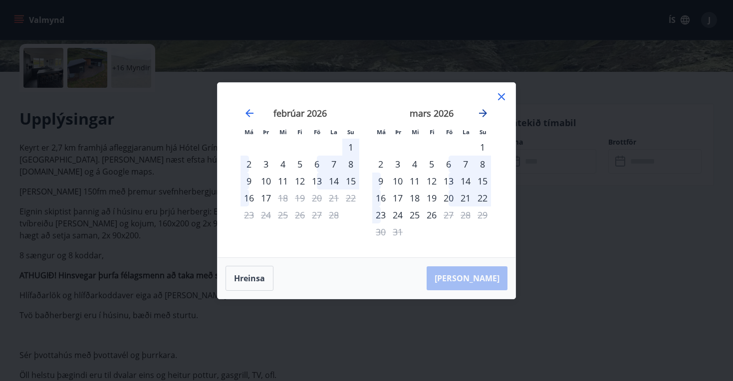
click at [483, 111] on icon "Move forward to switch to the next month." at bounding box center [483, 113] width 12 height 12
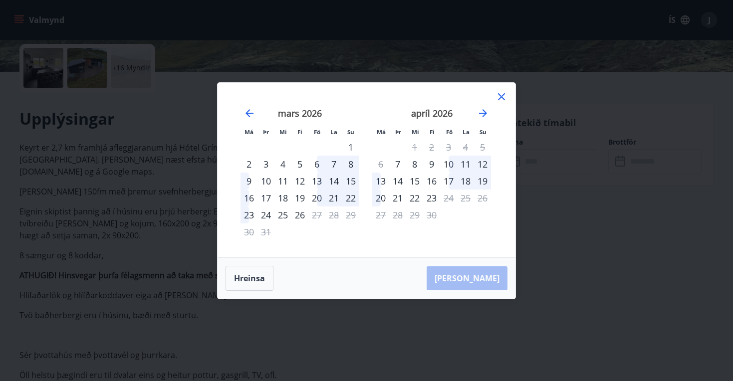
click at [452, 181] on div "17" at bounding box center [448, 181] width 17 height 17
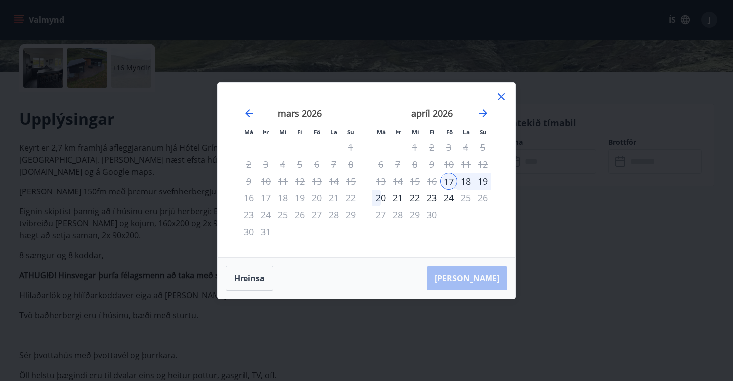
click at [380, 200] on div "20" at bounding box center [380, 197] width 17 height 17
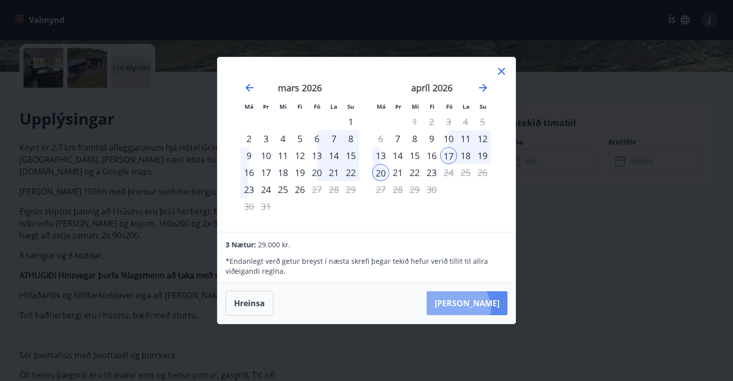
click at [487, 309] on button "Taka Frá" at bounding box center [466, 303] width 81 height 24
click at [502, 72] on icon at bounding box center [501, 71] width 7 height 7
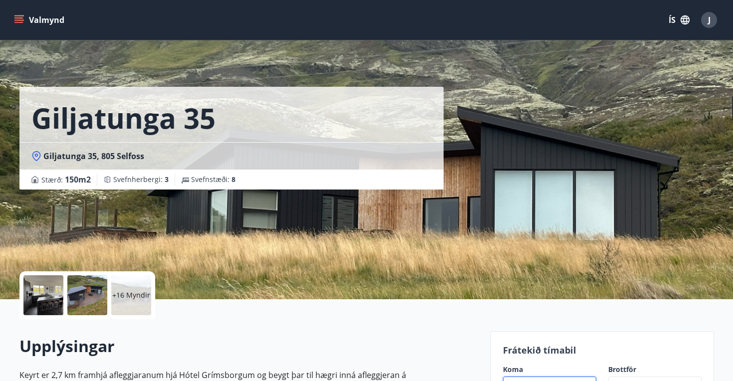
scroll to position [0, 0]
click at [50, 22] on button "Valmynd" at bounding box center [40, 20] width 56 height 18
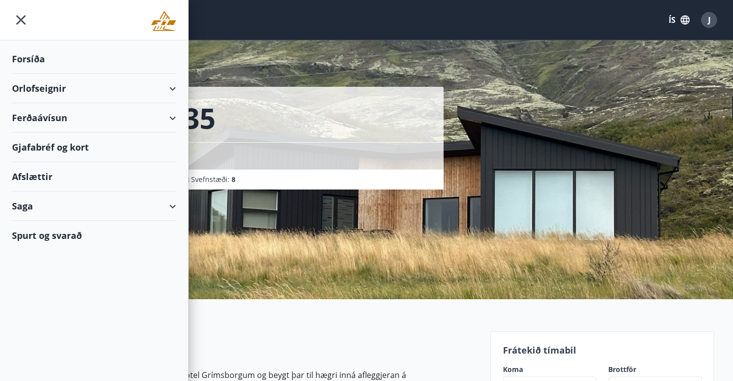
click at [28, 63] on div "Forsíða" at bounding box center [94, 58] width 164 height 29
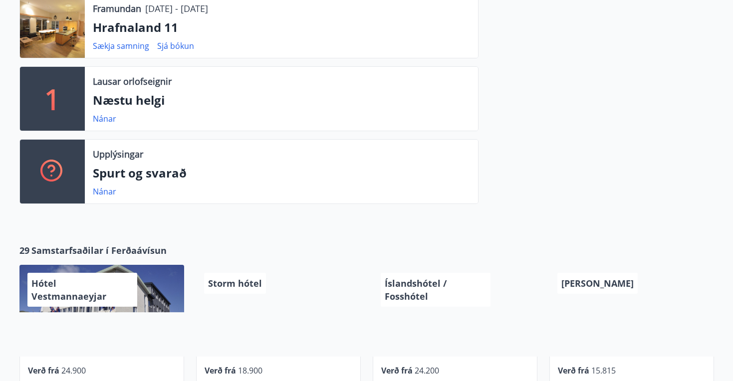
scroll to position [290, 0]
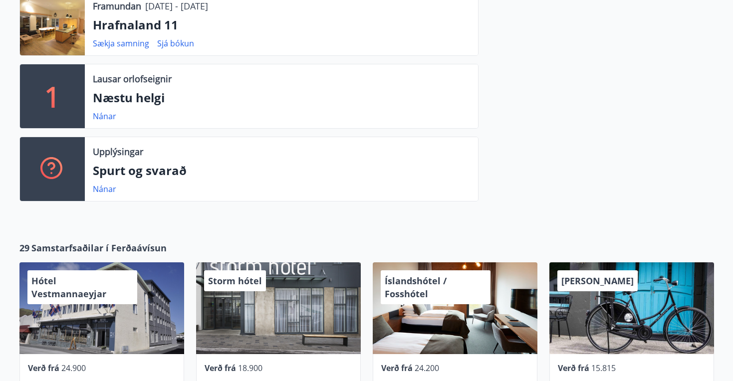
click at [155, 171] on p "Spurt og svarað" at bounding box center [281, 170] width 377 height 17
click at [104, 190] on link "Nánar" at bounding box center [104, 189] width 23 height 11
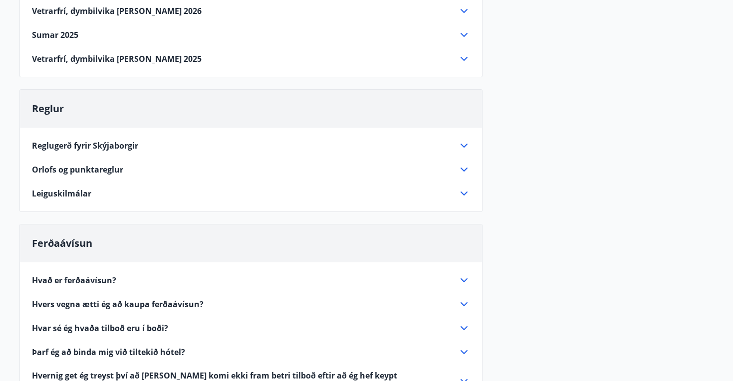
scroll to position [161, 0]
click at [463, 171] on icon at bounding box center [464, 169] width 12 height 12
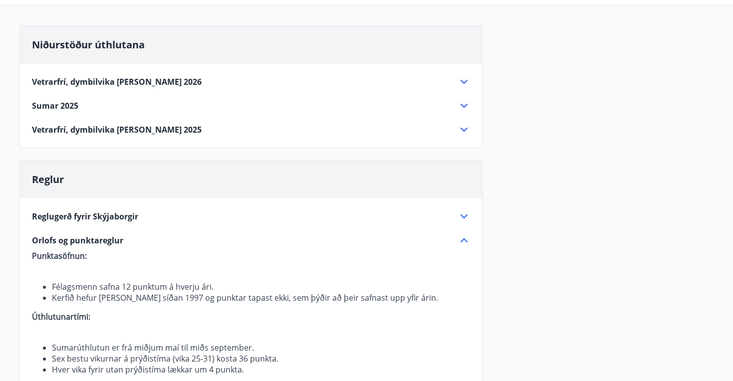
scroll to position [53, 0]
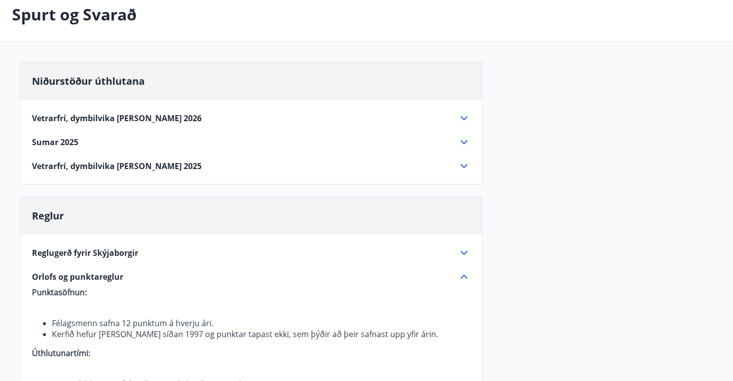
click at [462, 255] on icon at bounding box center [464, 253] width 12 height 12
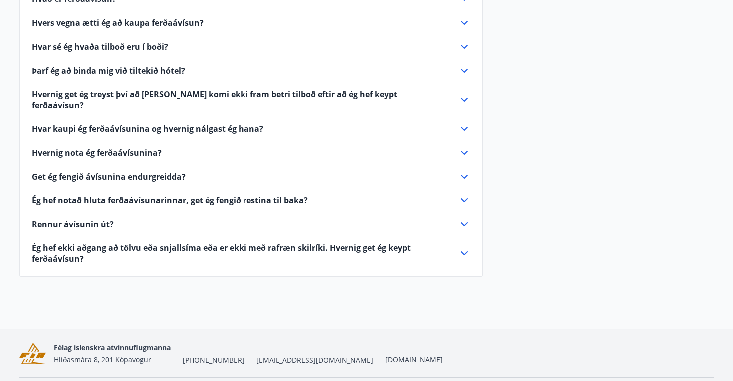
scroll to position [996, 0]
click at [144, 219] on div "Rennur ávísunin út?" at bounding box center [245, 224] width 426 height 11
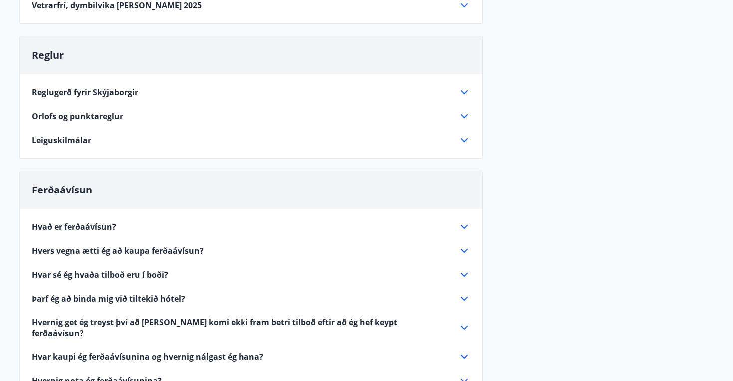
scroll to position [212, 0]
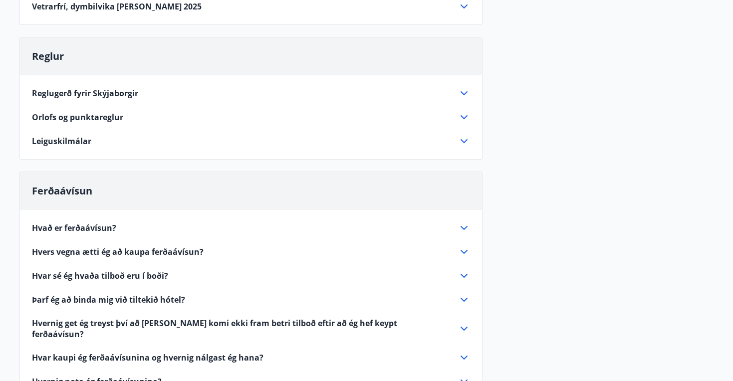
click at [187, 116] on div "Orlofs og punktareglur" at bounding box center [245, 117] width 426 height 11
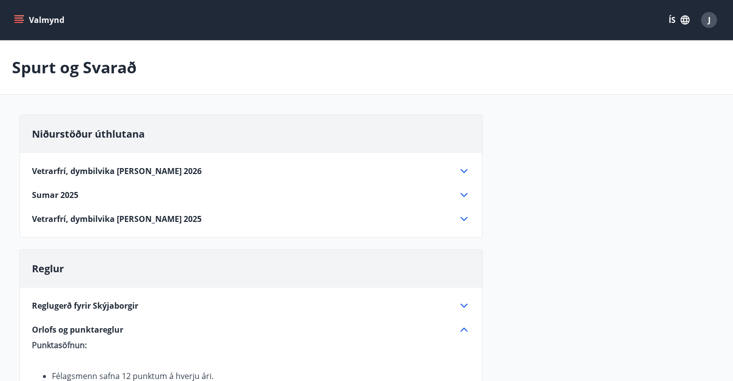
scroll to position [0, 0]
click at [34, 20] on button "Valmynd" at bounding box center [40, 20] width 56 height 18
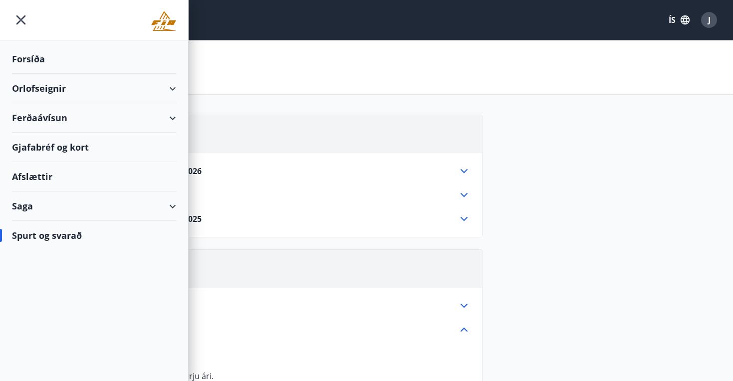
click at [36, 89] on div "Orlofseignir" at bounding box center [94, 88] width 164 height 29
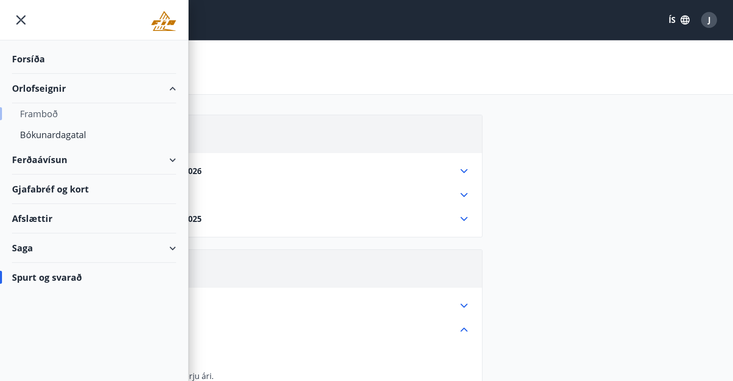
click at [40, 115] on div "Framboð" at bounding box center [94, 113] width 148 height 21
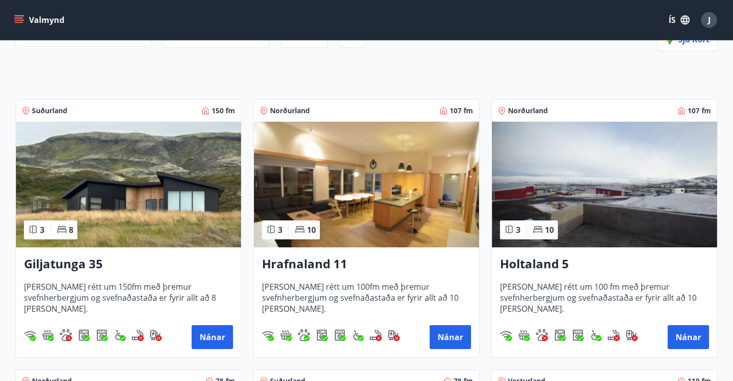
scroll to position [132, 0]
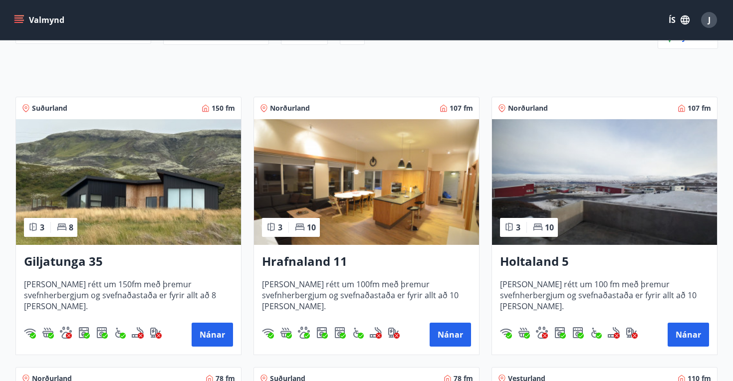
click at [169, 180] on img at bounding box center [128, 182] width 225 height 126
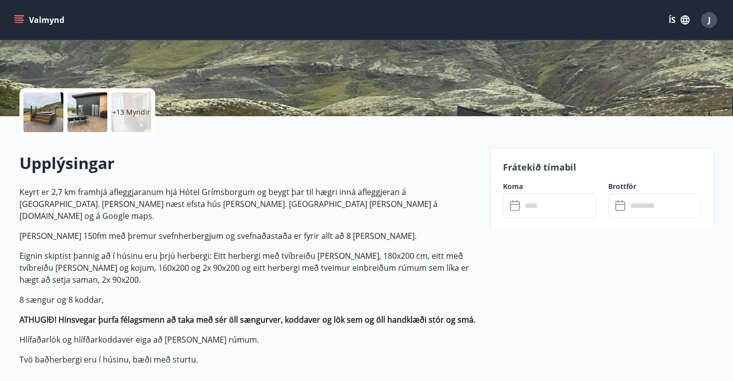
scroll to position [188, 0]
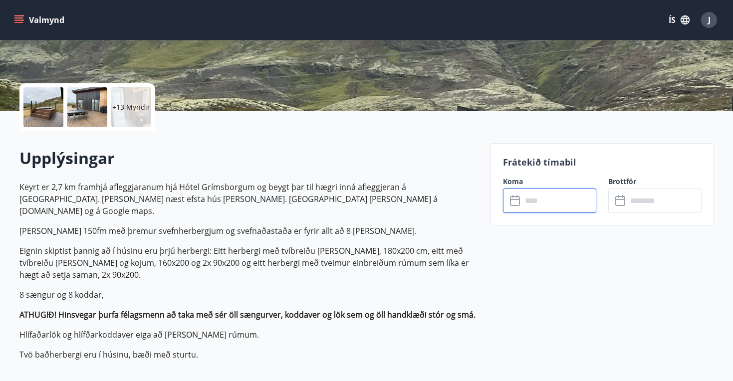
click at [534, 200] on input "text" at bounding box center [559, 200] width 74 height 24
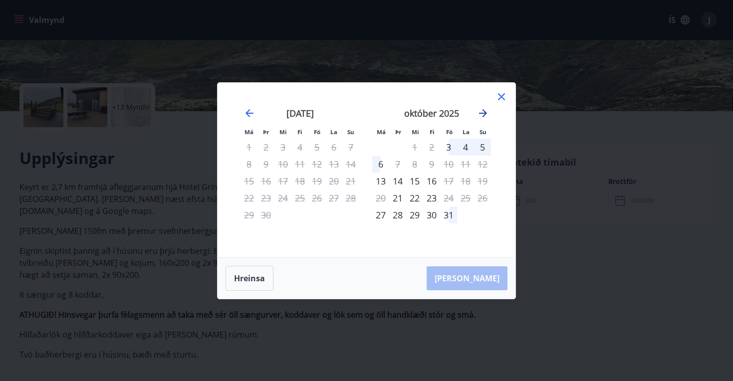
click at [484, 115] on icon "Move forward to switch to the next month." at bounding box center [483, 113] width 8 height 8
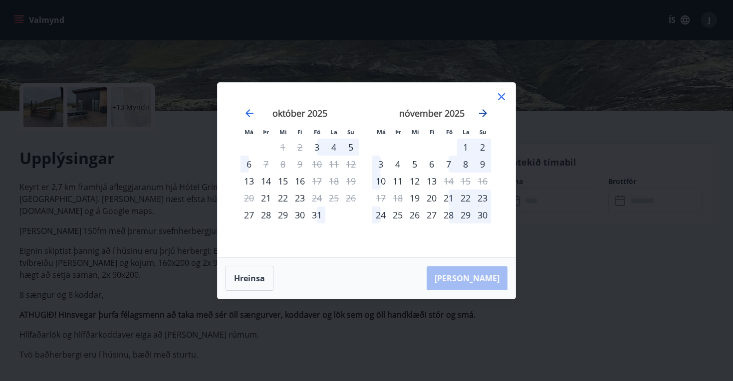
click at [484, 115] on icon "Move forward to switch to the next month." at bounding box center [483, 113] width 8 height 8
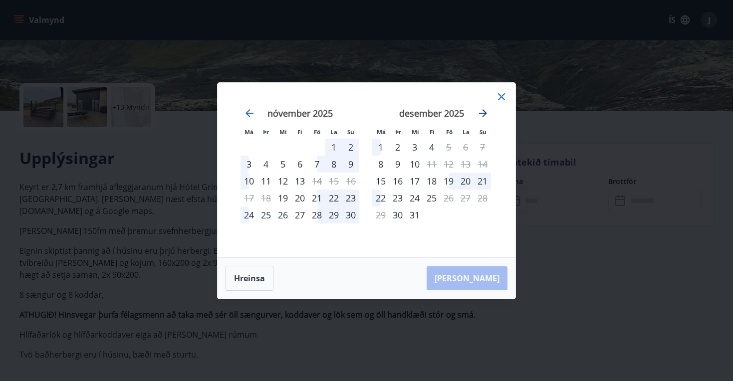
click at [484, 115] on icon "Move forward to switch to the next month." at bounding box center [483, 113] width 8 height 8
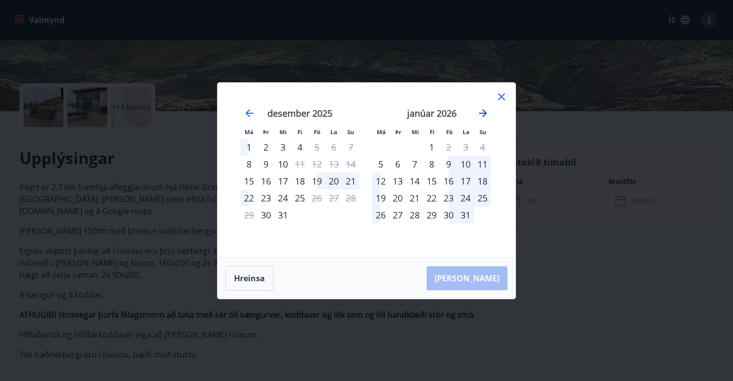
click at [484, 115] on icon "Move forward to switch to the next month." at bounding box center [483, 113] width 8 height 8
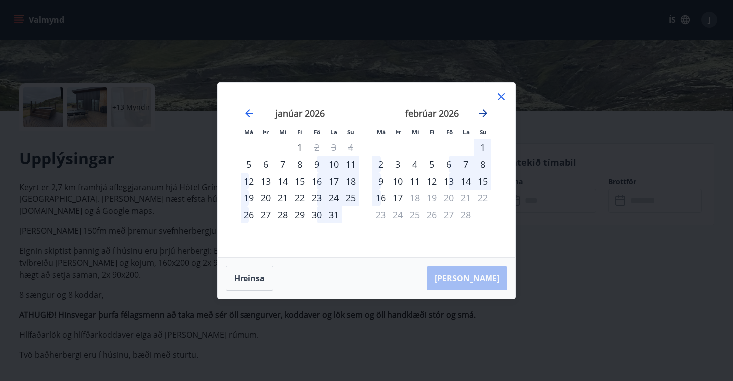
click at [484, 115] on icon "Move forward to switch to the next month." at bounding box center [483, 113] width 8 height 8
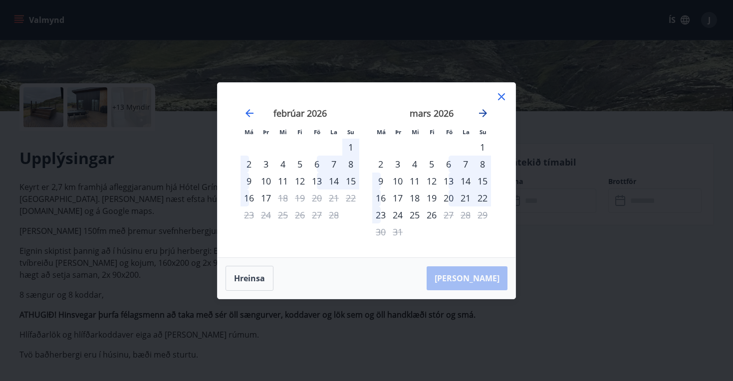
click at [484, 115] on icon "Move forward to switch to the next month." at bounding box center [483, 113] width 8 height 8
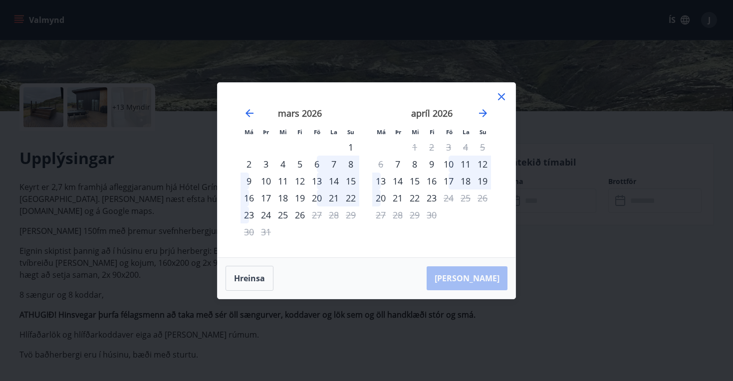
click at [447, 185] on div "17" at bounding box center [448, 181] width 17 height 17
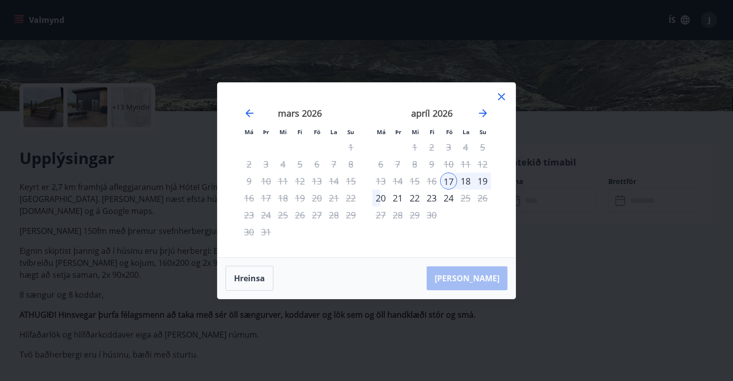
click at [383, 199] on div "20" at bounding box center [380, 197] width 17 height 17
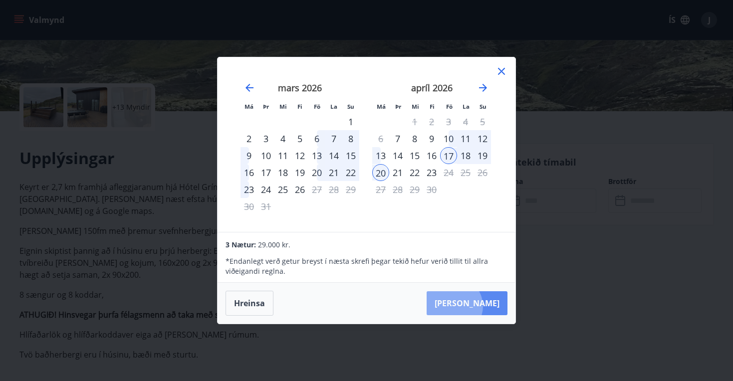
click at [484, 306] on button "Taka Frá" at bounding box center [466, 303] width 81 height 24
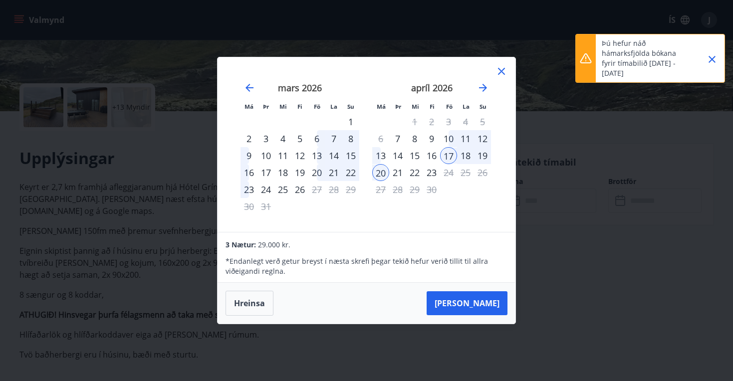
click at [711, 58] on icon "Close" at bounding box center [712, 59] width 12 height 12
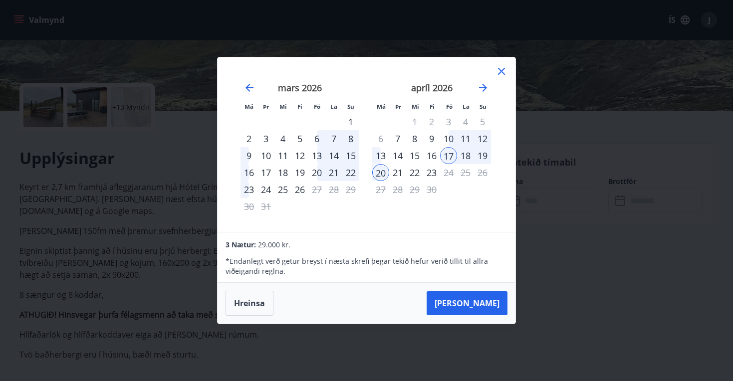
click at [500, 71] on icon at bounding box center [501, 71] width 12 height 12
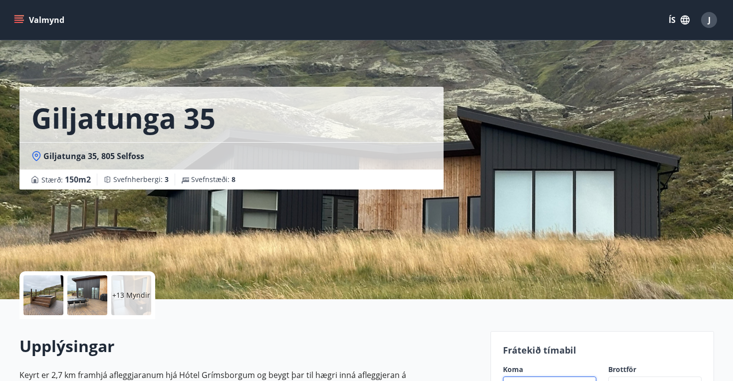
scroll to position [0, 0]
click at [46, 21] on button "Valmynd" at bounding box center [40, 20] width 56 height 18
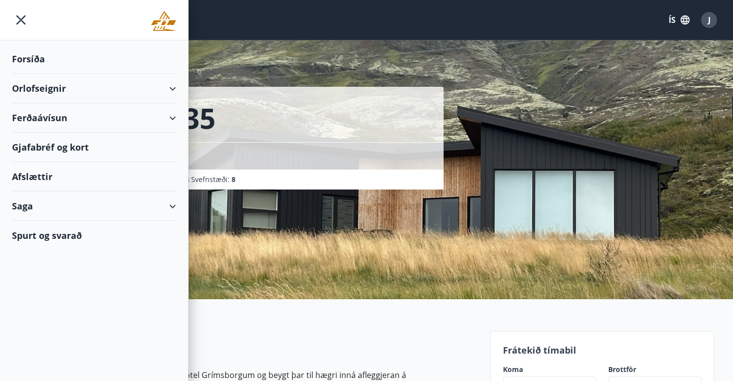
click at [44, 64] on div "Forsíða" at bounding box center [94, 58] width 164 height 29
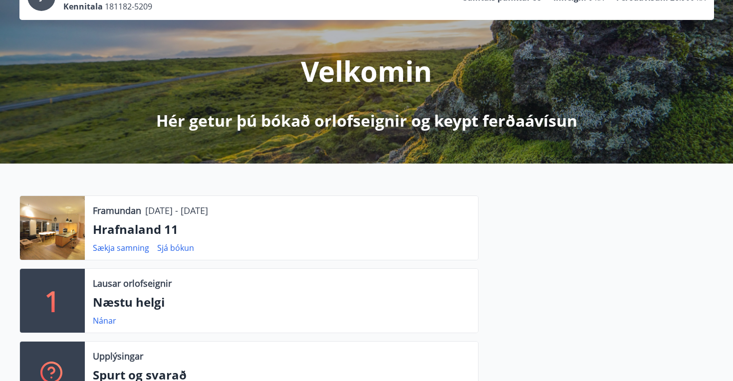
scroll to position [86, 0]
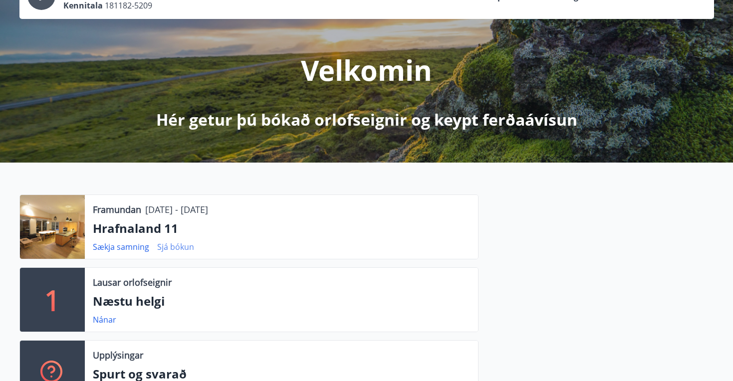
click at [177, 250] on link "Sjá bókun" at bounding box center [175, 246] width 37 height 11
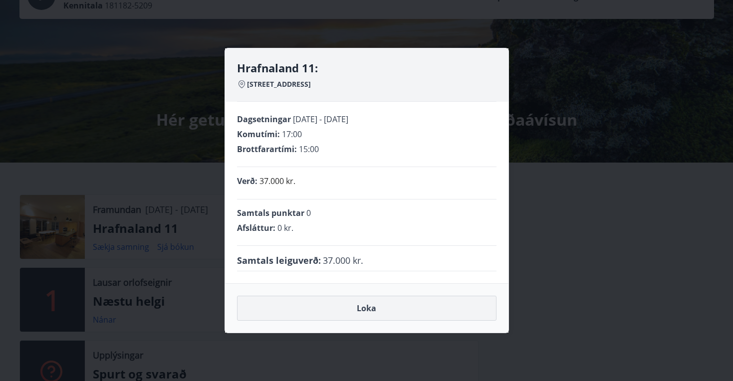
click at [383, 313] on button "Loka" at bounding box center [366, 308] width 259 height 25
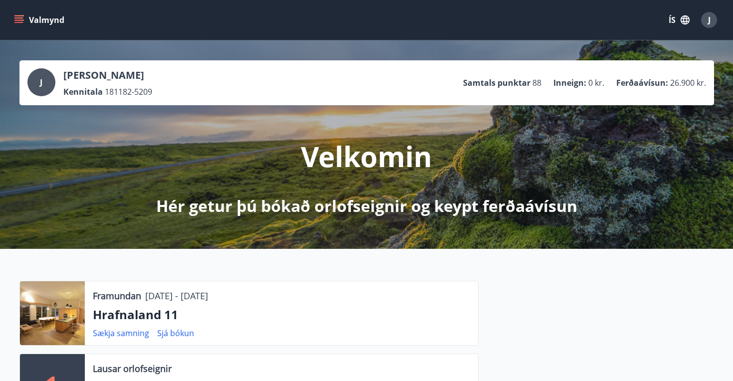
scroll to position [0, 0]
click at [708, 20] on span "J" at bounding box center [709, 19] width 2 height 11
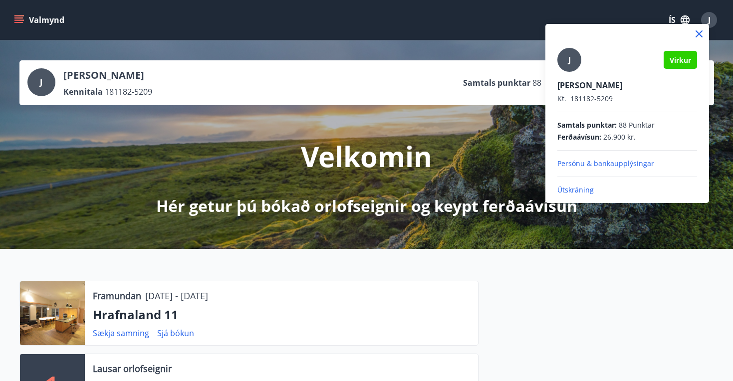
click at [579, 190] on p "Útskráning" at bounding box center [627, 190] width 140 height 10
